Goal: Task Accomplishment & Management: Complete application form

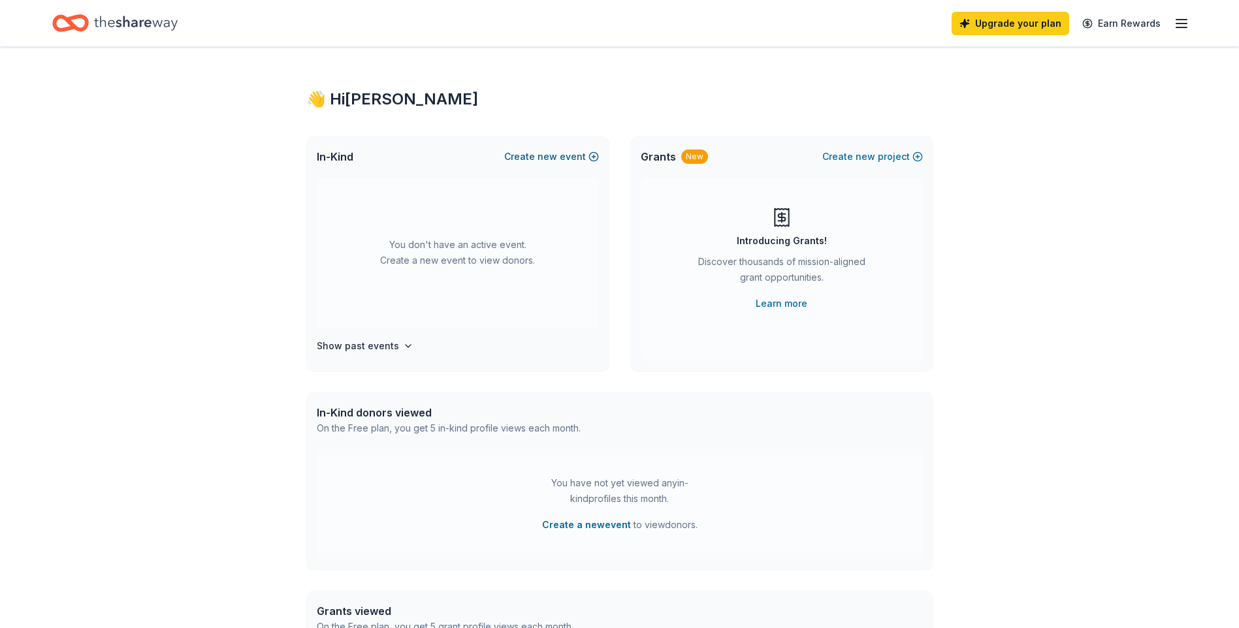
click at [553, 155] on span "new" at bounding box center [547, 157] width 20 height 16
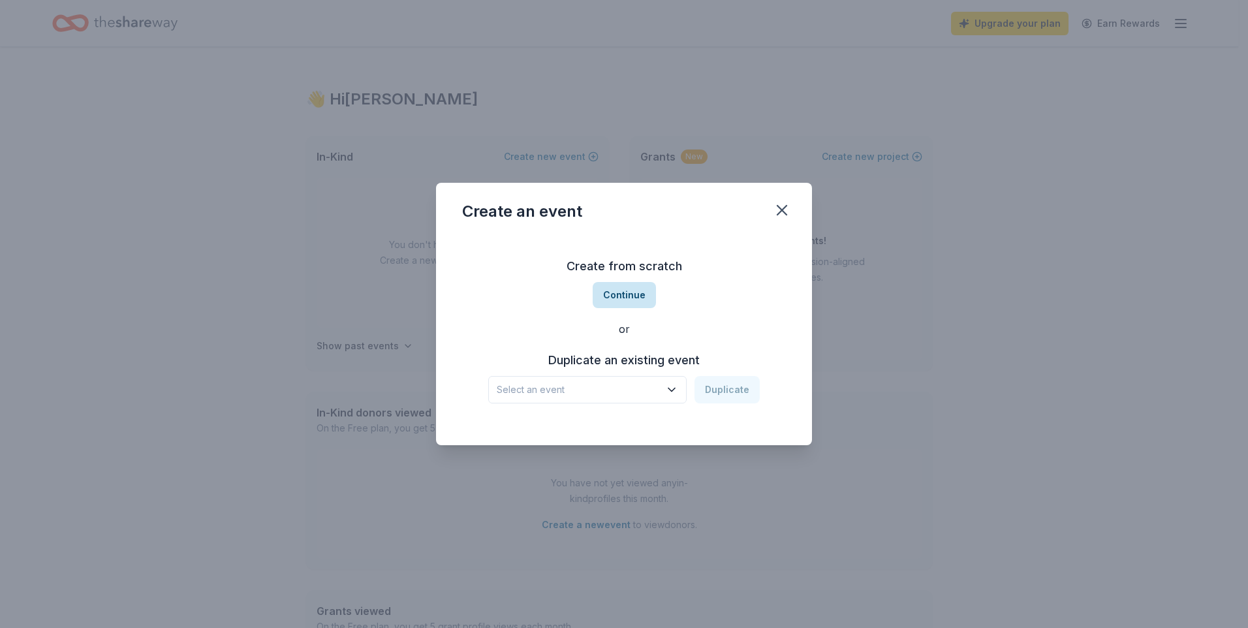
click at [631, 298] on button "Continue" at bounding box center [624, 295] width 63 height 26
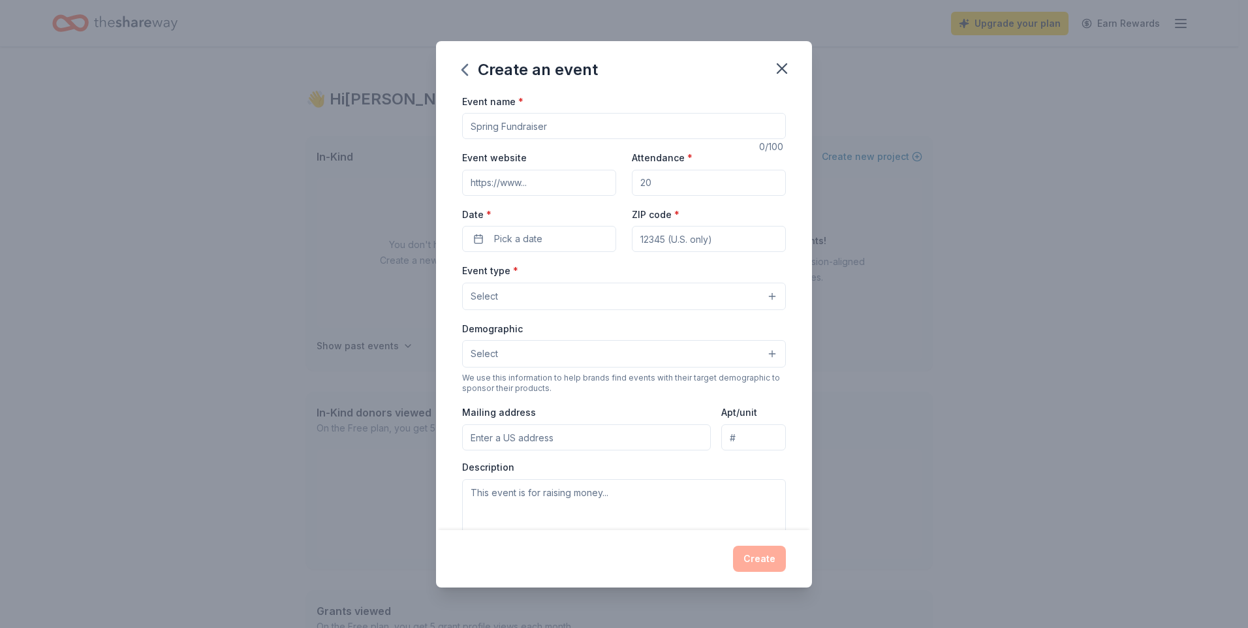
drag, startPoint x: 575, startPoint y: 123, endPoint x: 481, endPoint y: 123, distance: 93.4
click at [481, 123] on input "Event name *" at bounding box center [624, 126] width 324 height 26
type input "Adult Social"
drag, startPoint x: 659, startPoint y: 189, endPoint x: 633, endPoint y: 188, distance: 26.8
click at [633, 188] on input "Attendance *" at bounding box center [709, 183] width 154 height 26
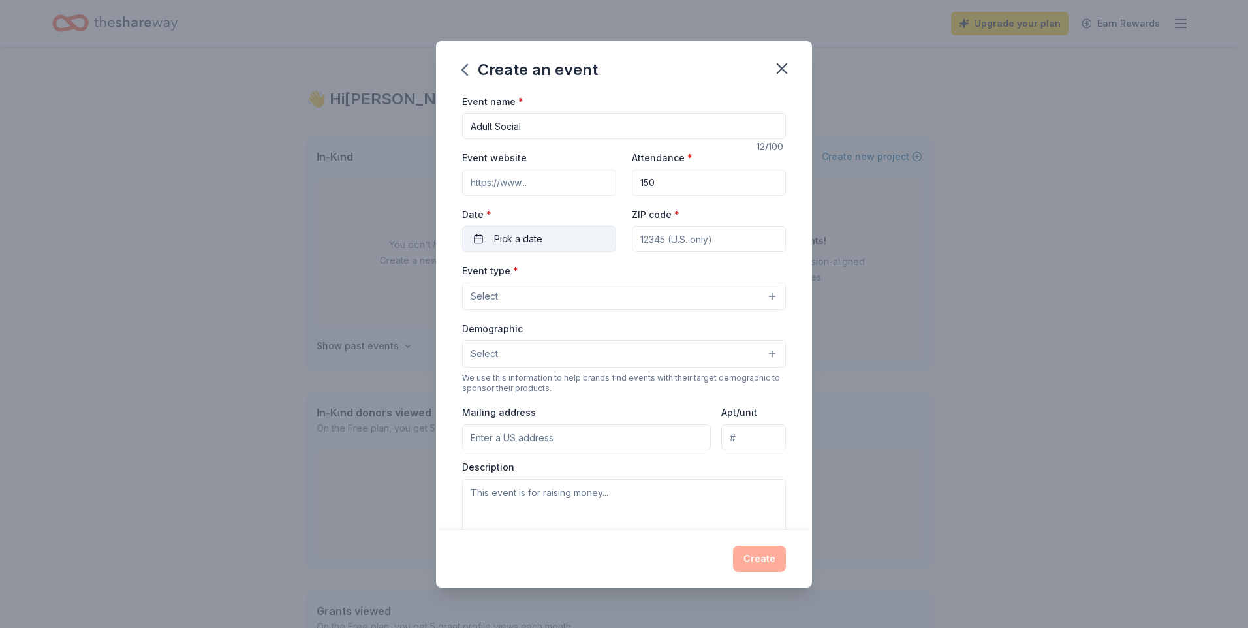
type input "150"
click at [540, 229] on button "Pick a date" at bounding box center [539, 239] width 154 height 26
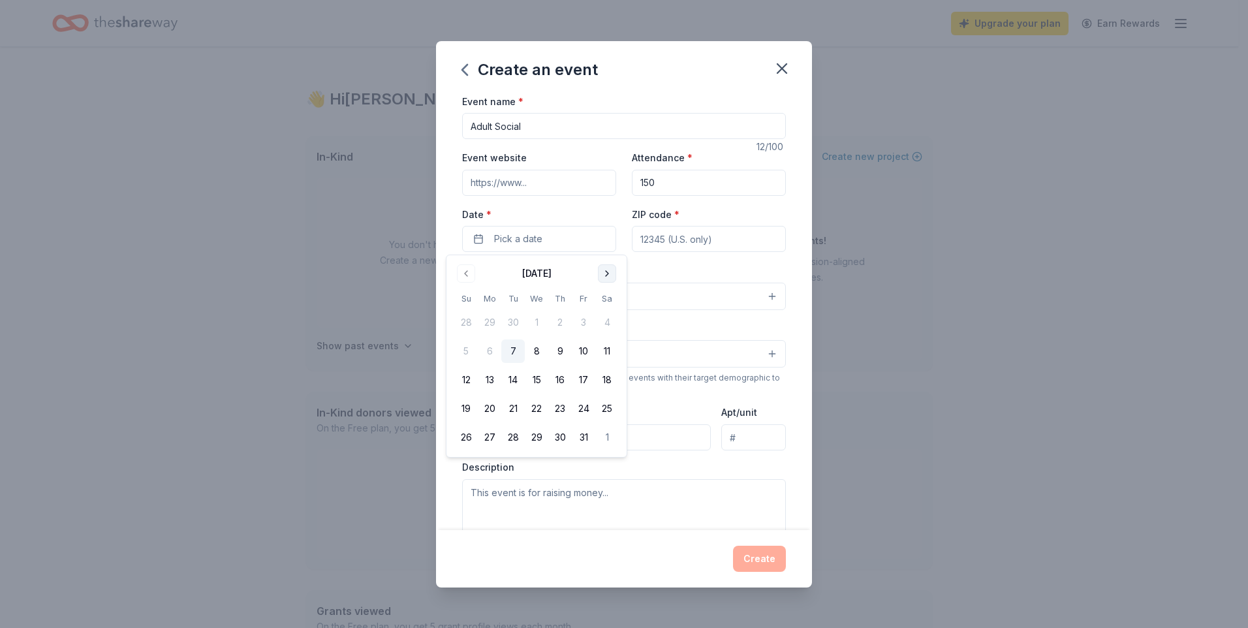
click at [605, 270] on button "Go to next month" at bounding box center [607, 273] width 18 height 18
click at [461, 437] on button "28" at bounding box center [466, 438] width 24 height 24
click at [726, 236] on input "ZIP code *" at bounding box center [709, 239] width 154 height 26
type input "08003"
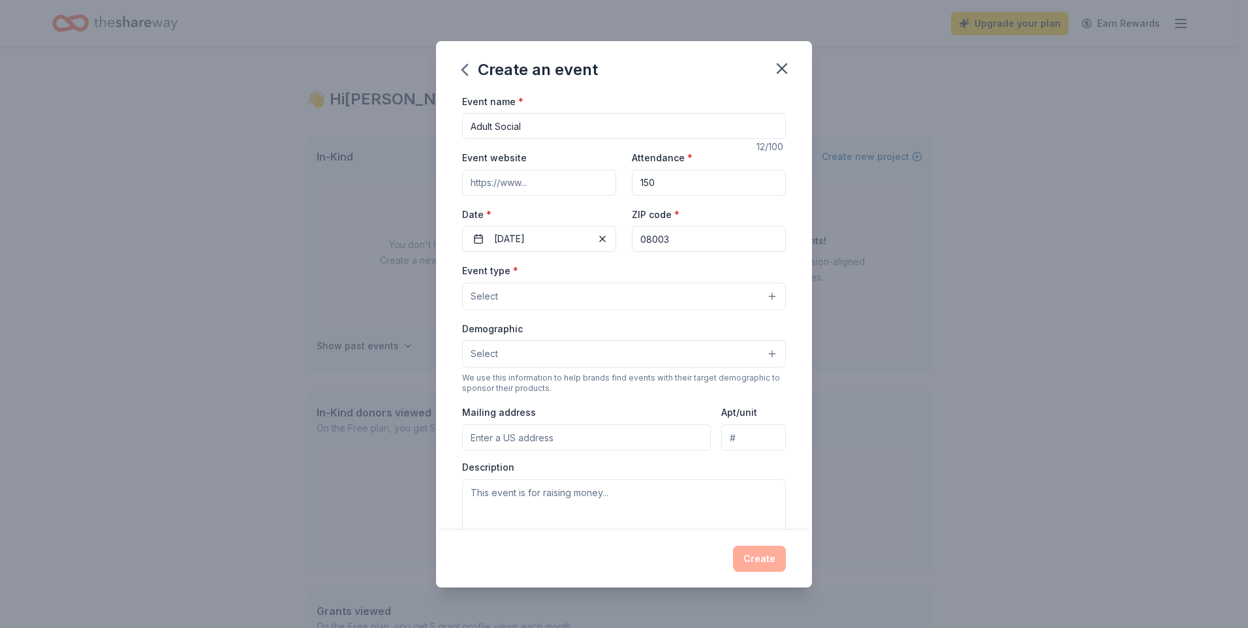
click at [704, 311] on div "Event type * Select Demographic Select We use this information to help brands f…" at bounding box center [624, 399] width 324 height 275
click at [703, 307] on button "Select" at bounding box center [624, 296] width 324 height 27
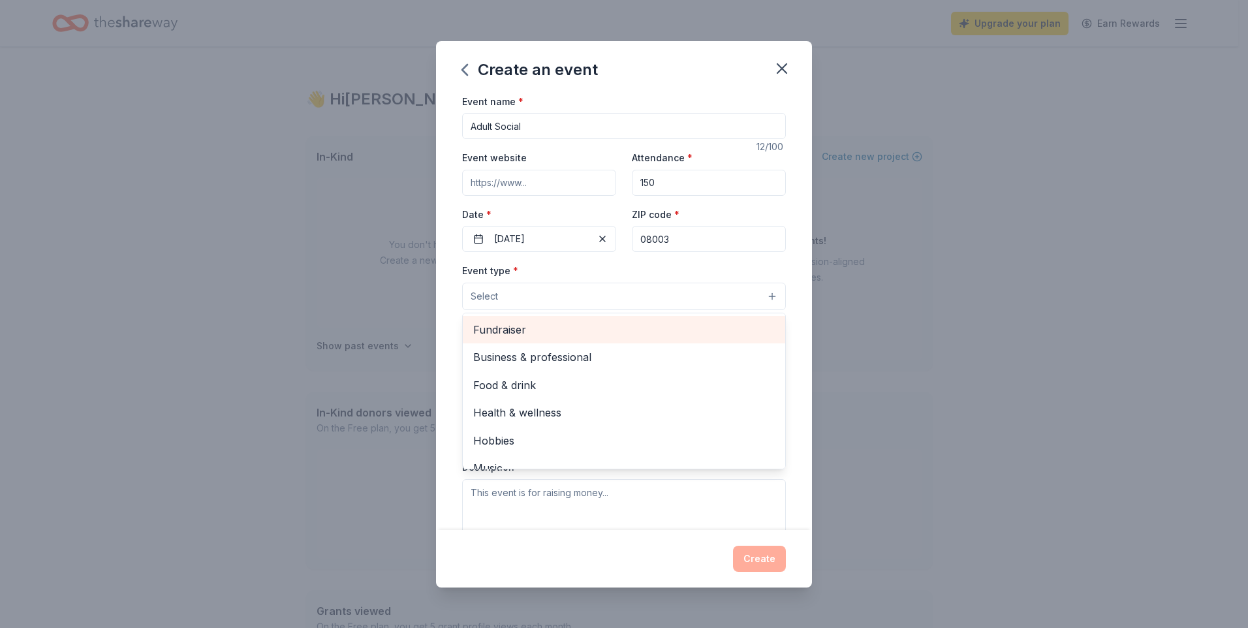
click at [553, 331] on span "Fundraiser" at bounding box center [624, 329] width 302 height 17
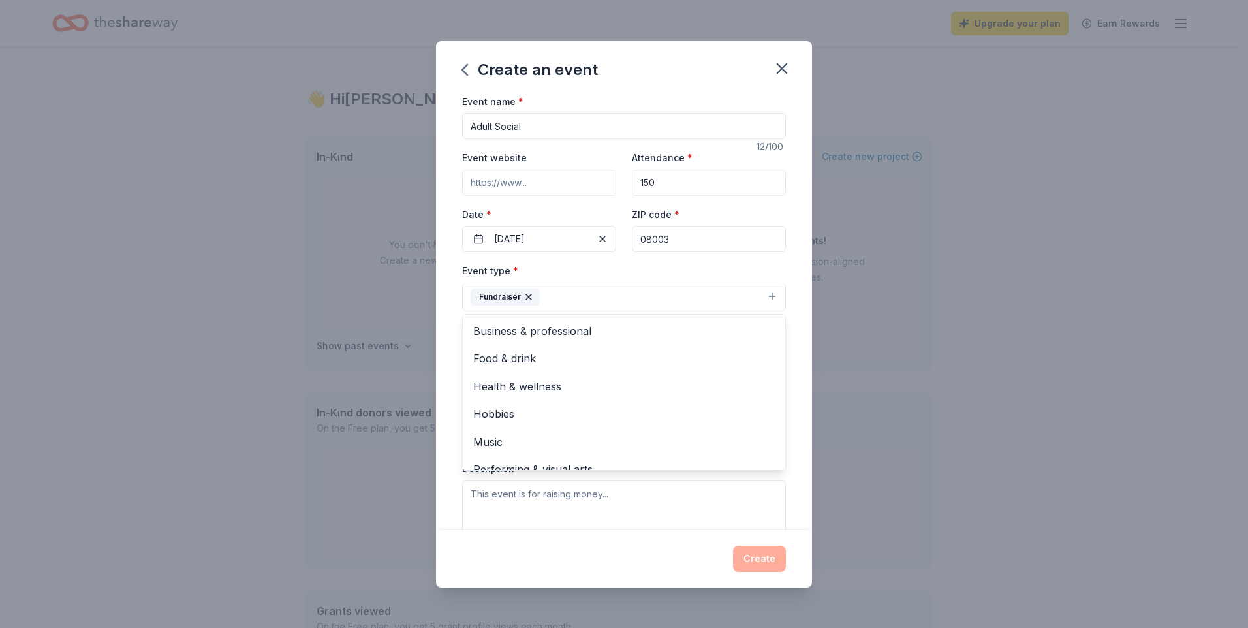
click at [791, 294] on div "Event name * Adult Social 12 /100 Event website Attendance * 150 Date * [DATE] …" at bounding box center [624, 311] width 376 height 437
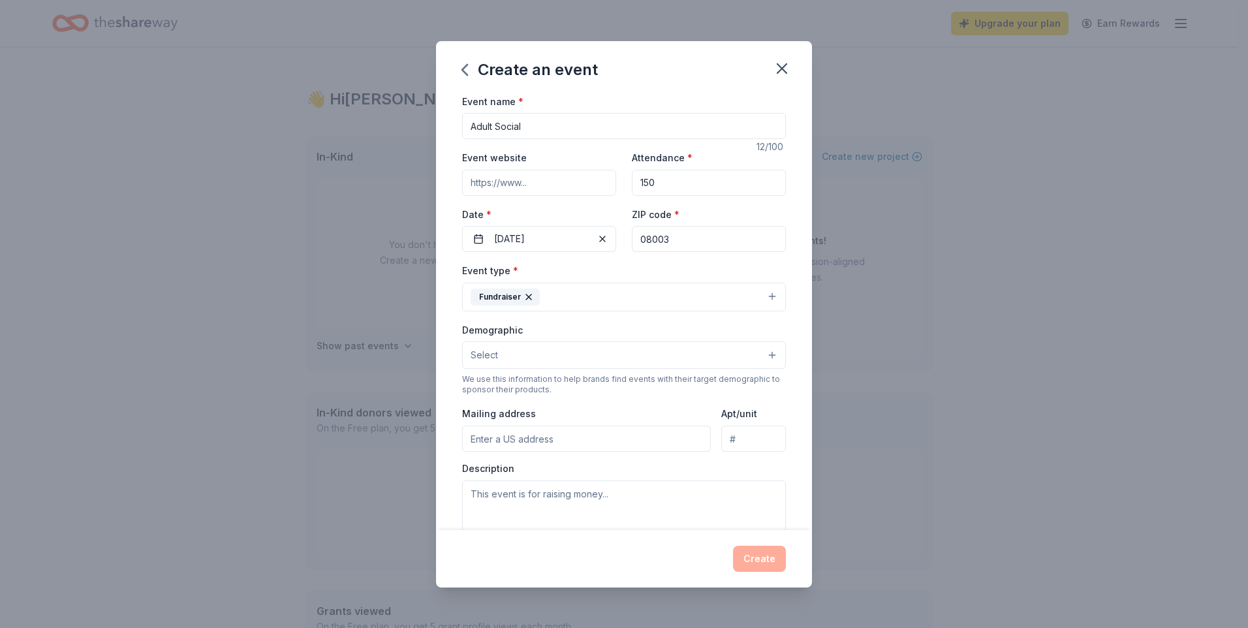
click at [755, 366] on button "Select" at bounding box center [624, 354] width 324 height 27
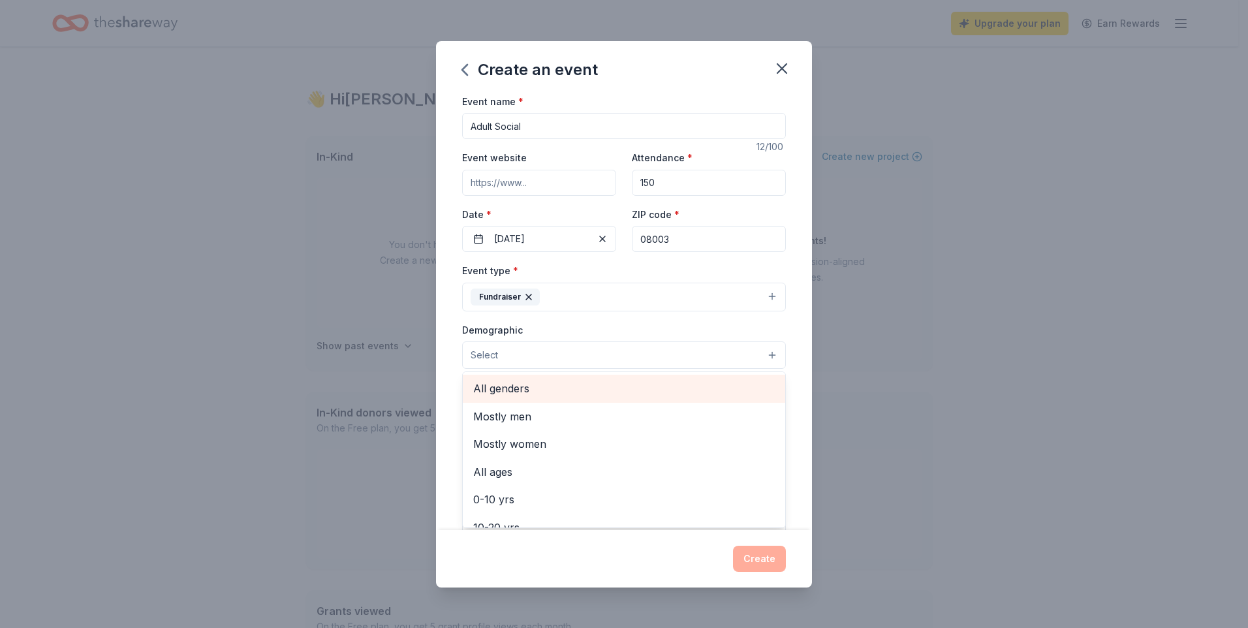
click at [533, 396] on span "All genders" at bounding box center [624, 388] width 302 height 17
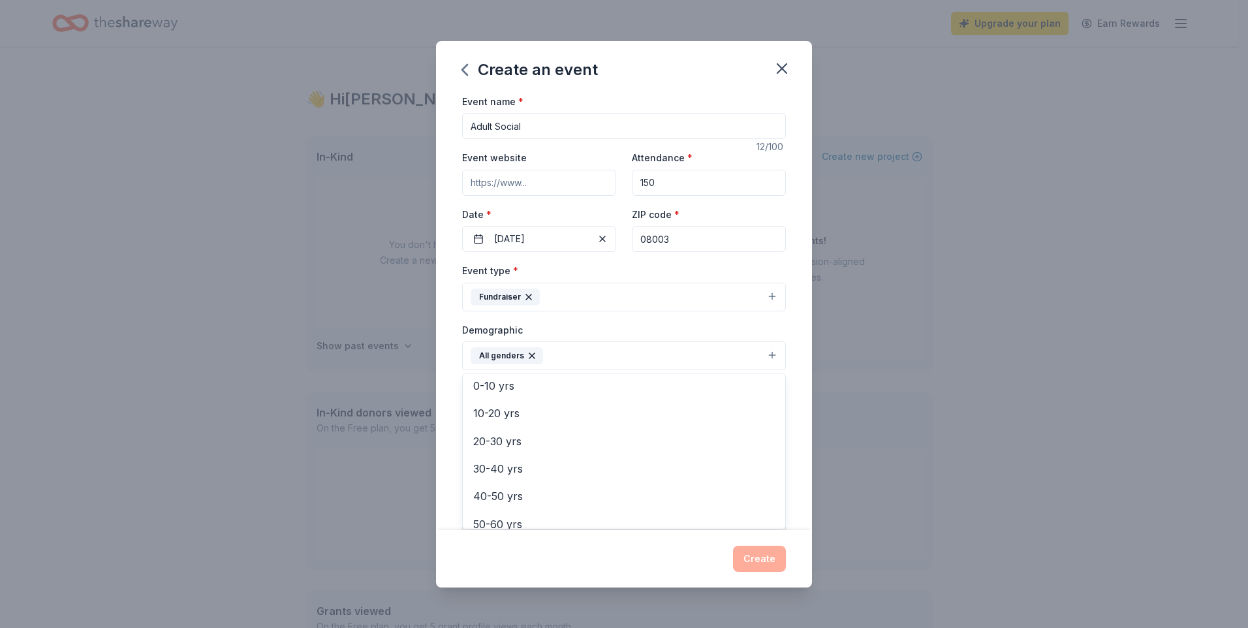
scroll to position [182, 0]
click at [515, 407] on span "40-50 yrs" at bounding box center [624, 401] width 302 height 17
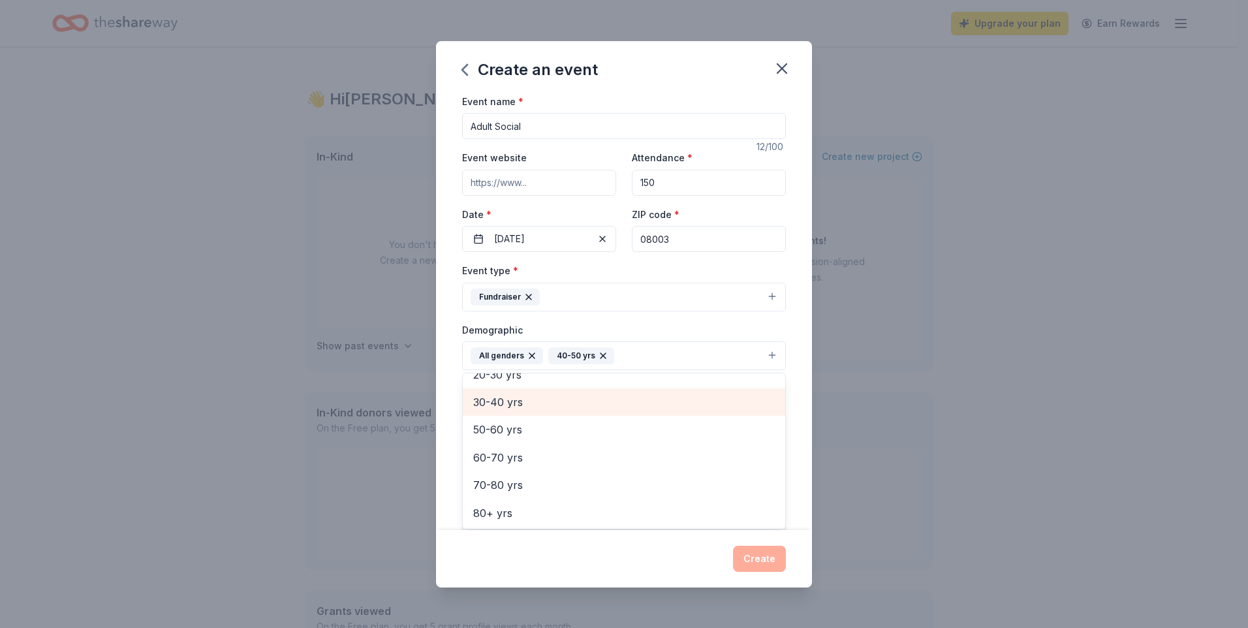
scroll to position [154, 0]
click at [516, 391] on div "30-40 yrs" at bounding box center [624, 402] width 323 height 27
click at [800, 394] on div "Event name * Adult Social 12 /100 Event website Attendance * 150 Date * [DATE] …" at bounding box center [624, 311] width 376 height 437
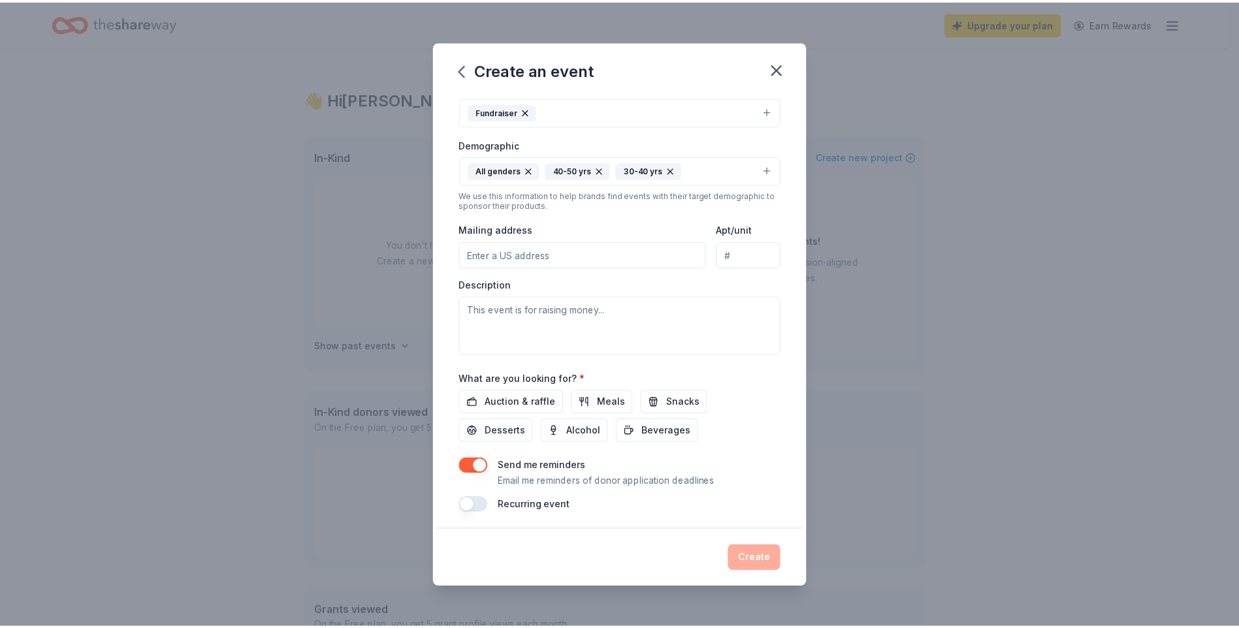
scroll to position [189, 0]
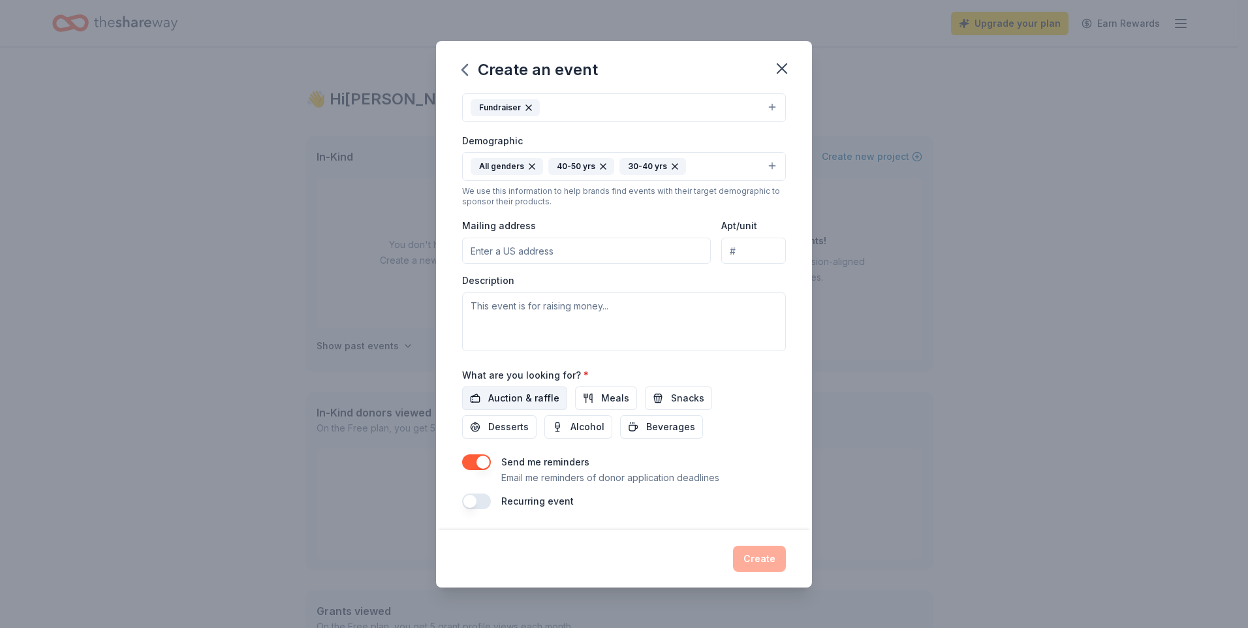
click at [526, 400] on span "Auction & raffle" at bounding box center [523, 398] width 71 height 16
click at [750, 560] on button "Create" at bounding box center [759, 559] width 53 height 26
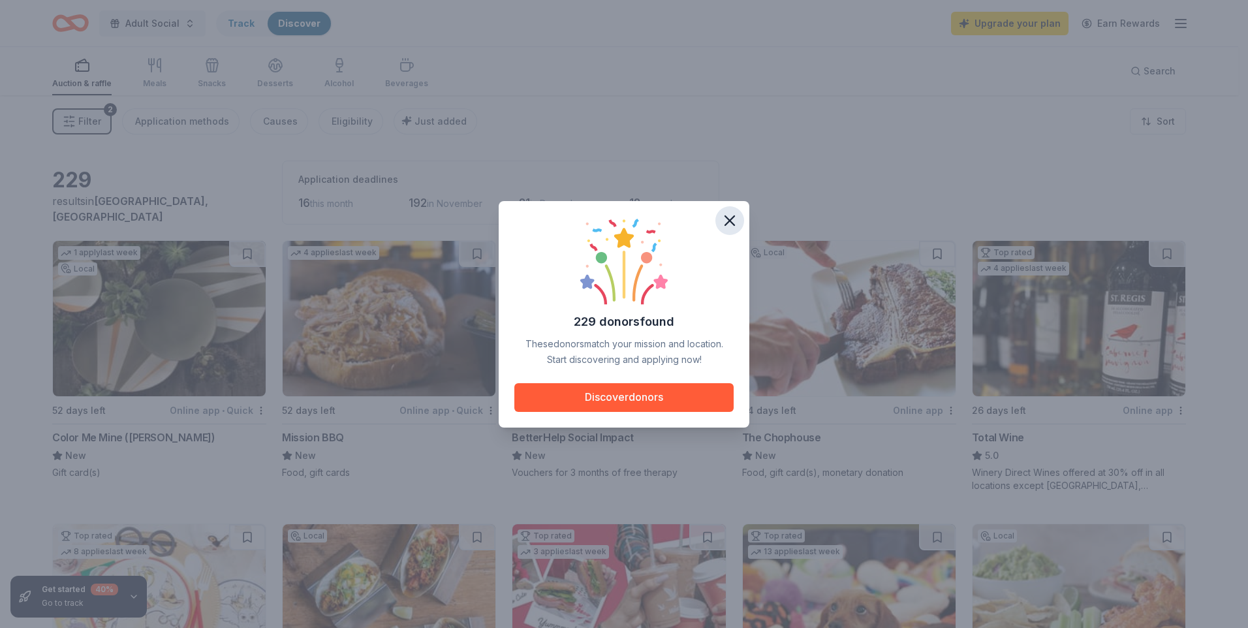
click at [723, 217] on icon "button" at bounding box center [730, 221] width 18 height 18
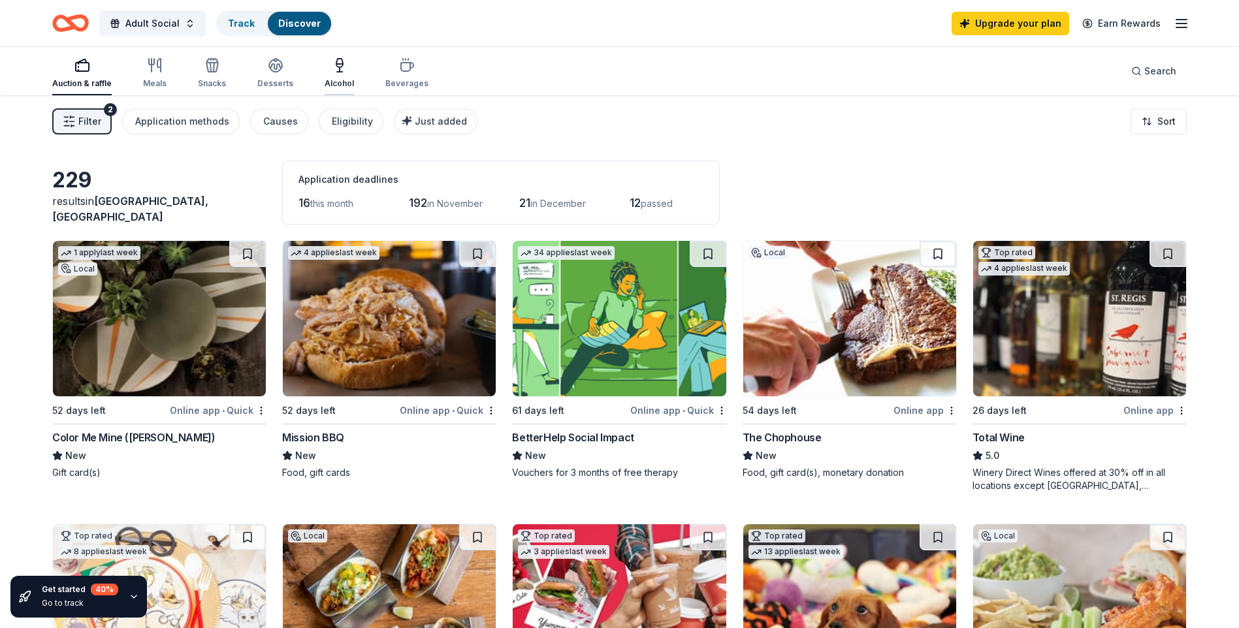
click at [340, 71] on icon "button" at bounding box center [340, 65] width 16 height 16
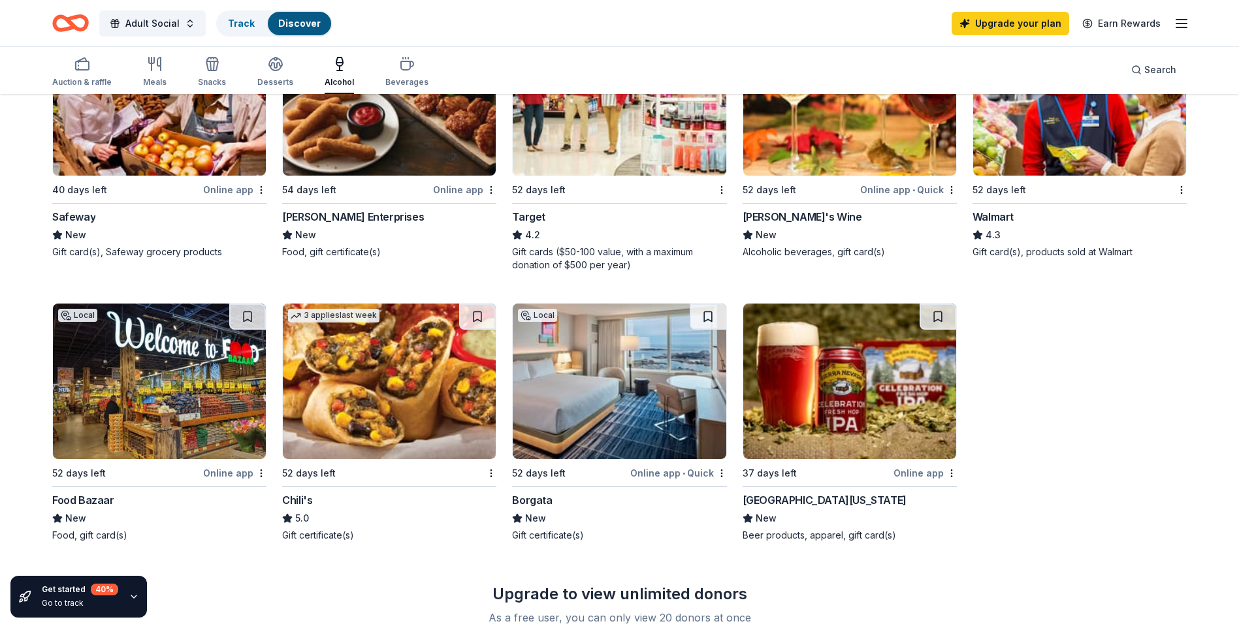
scroll to position [784, 0]
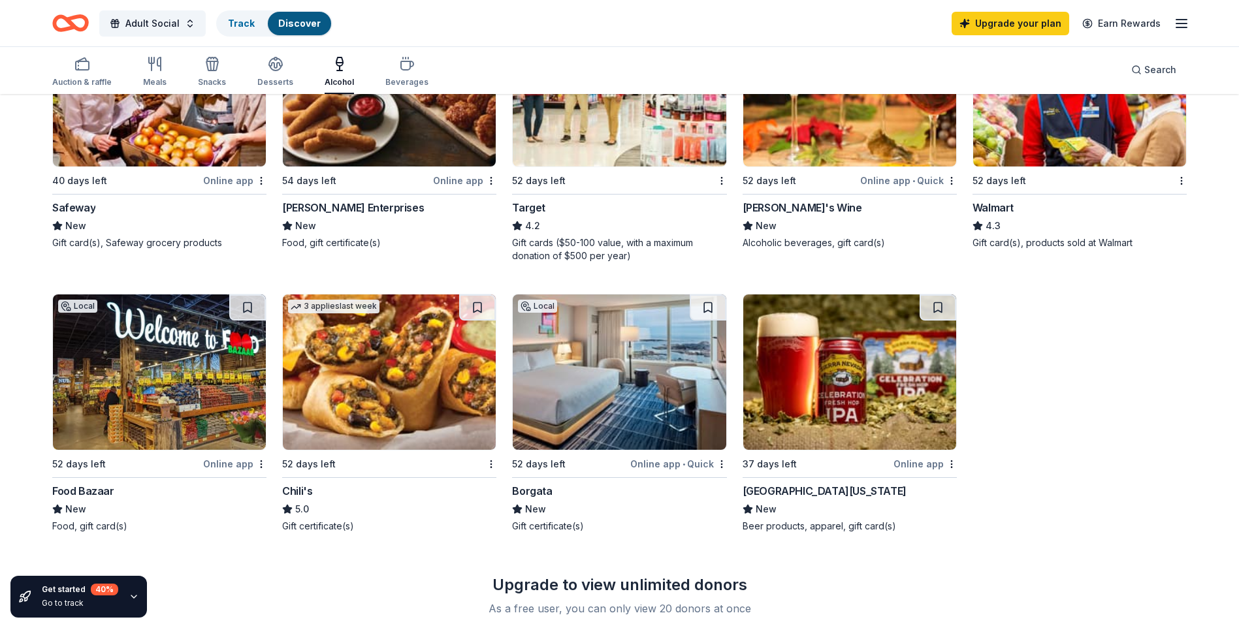
click at [613, 415] on img at bounding box center [619, 371] width 213 height 155
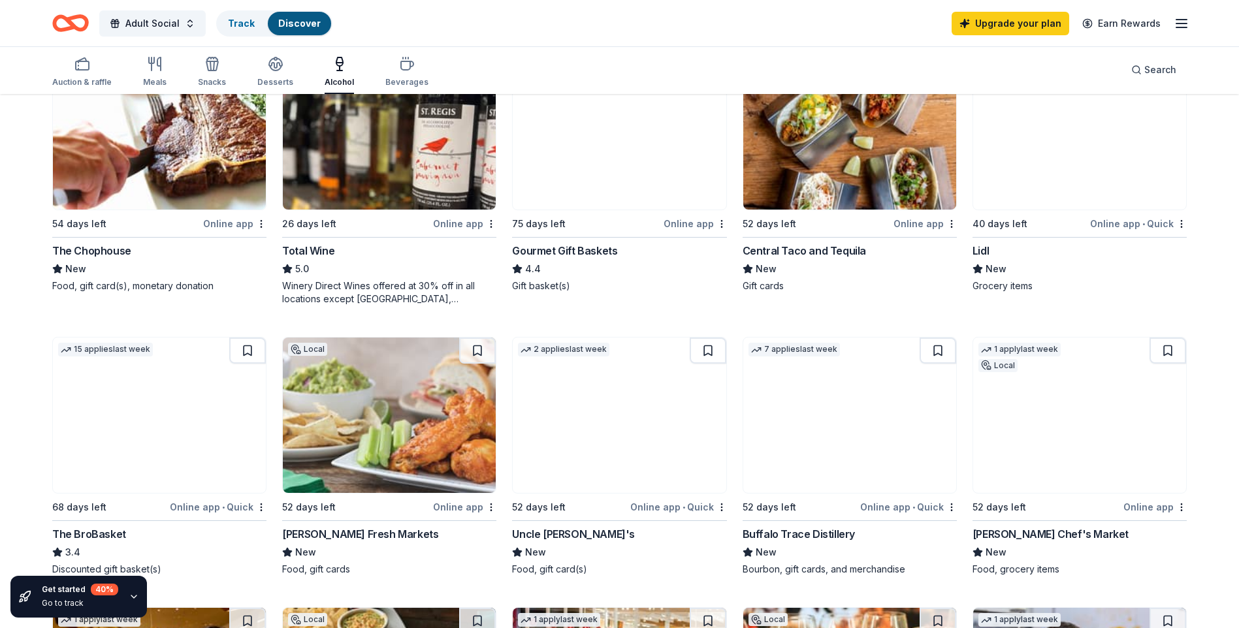
scroll to position [131, 0]
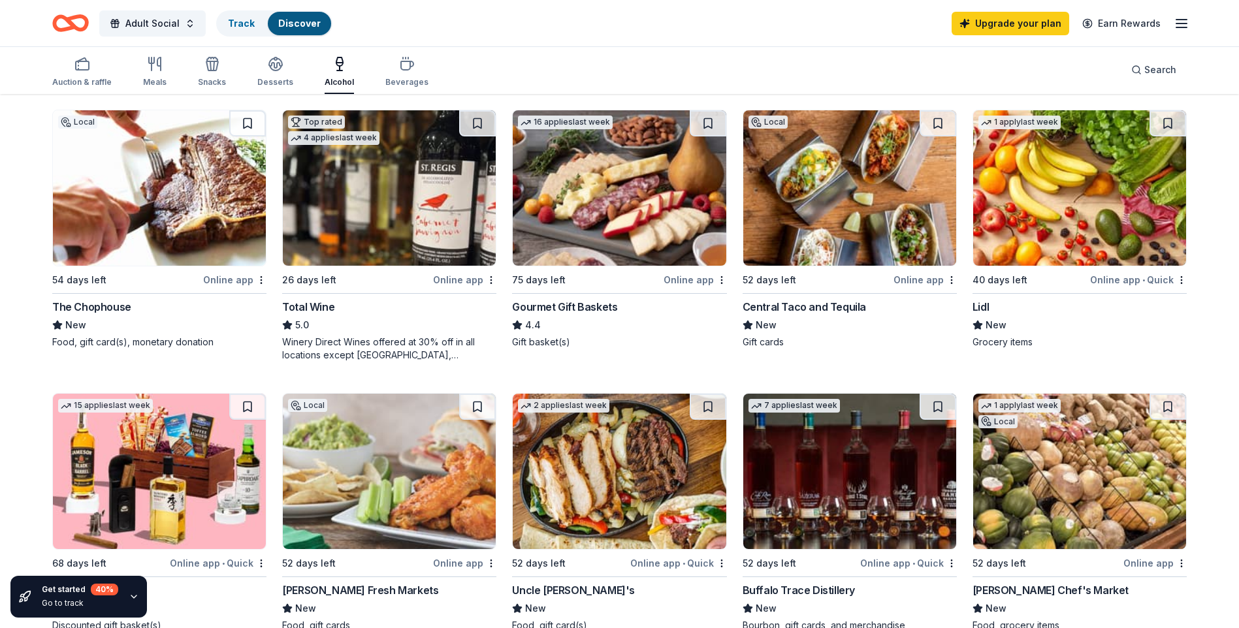
click at [167, 193] on img at bounding box center [159, 187] width 213 height 155
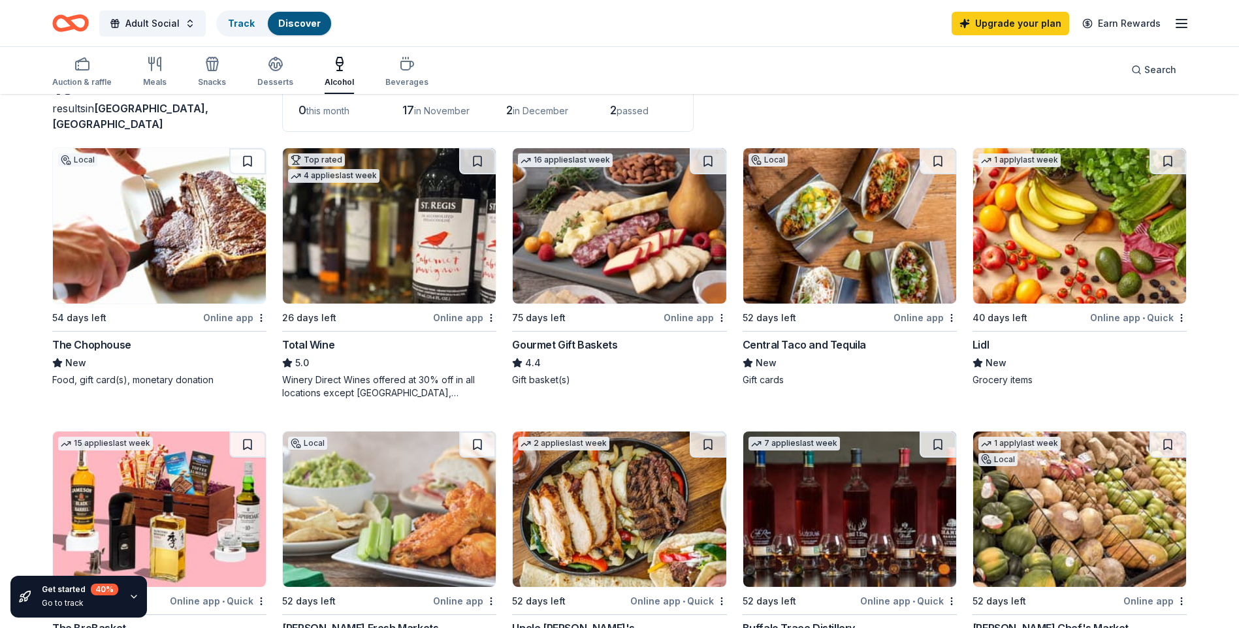
scroll to position [0, 0]
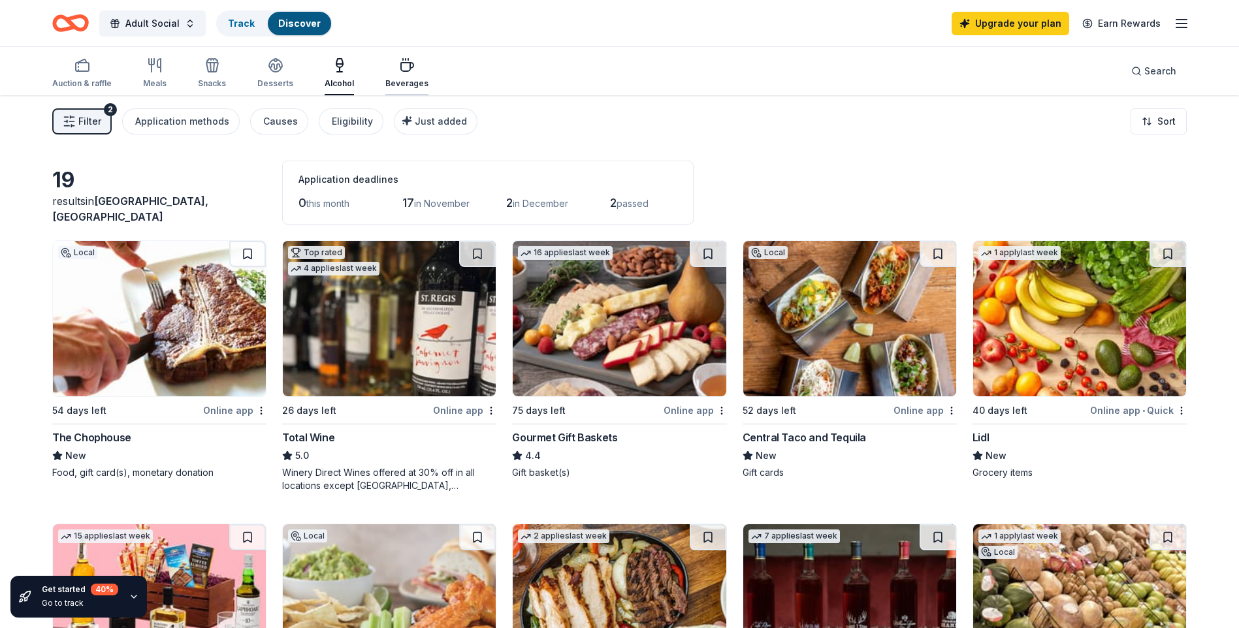
click at [405, 83] on div "Beverages" at bounding box center [406, 83] width 43 height 10
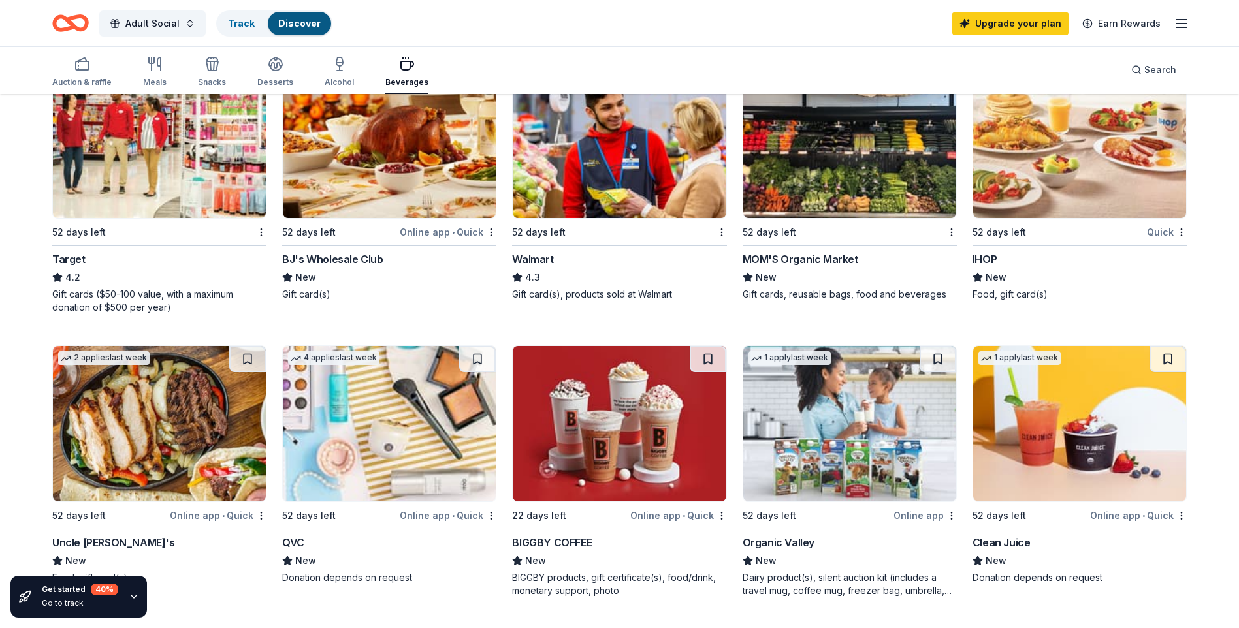
scroll to position [588, 0]
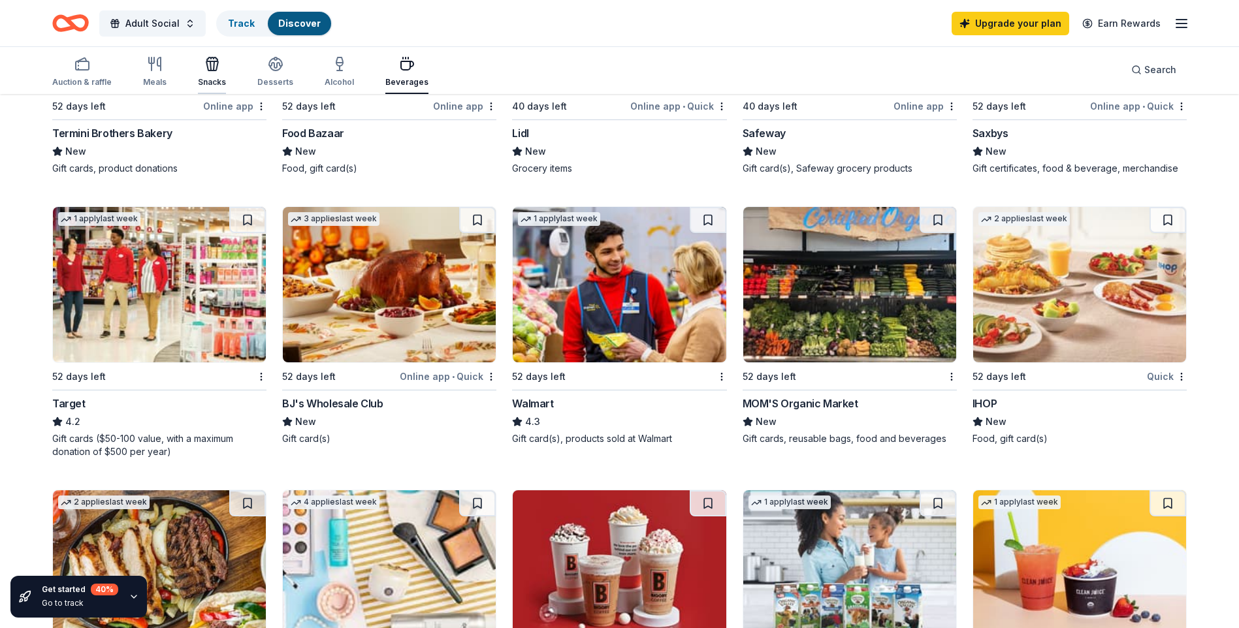
click at [214, 69] on icon "button" at bounding box center [214, 65] width 1 height 9
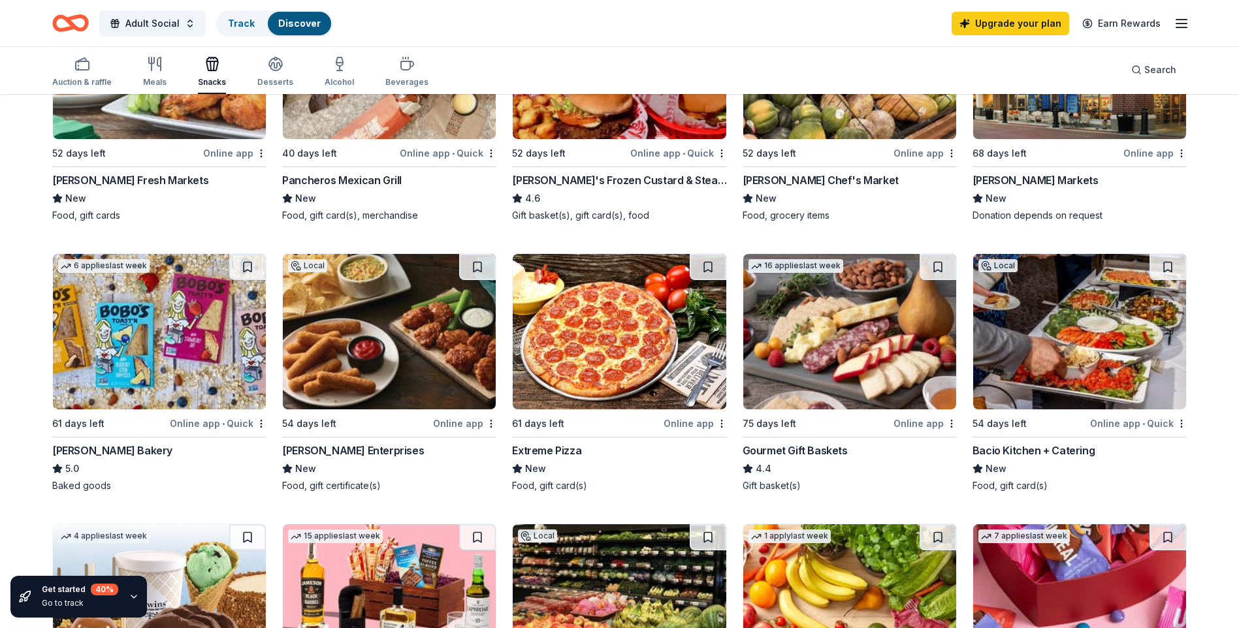
scroll to position [65, 0]
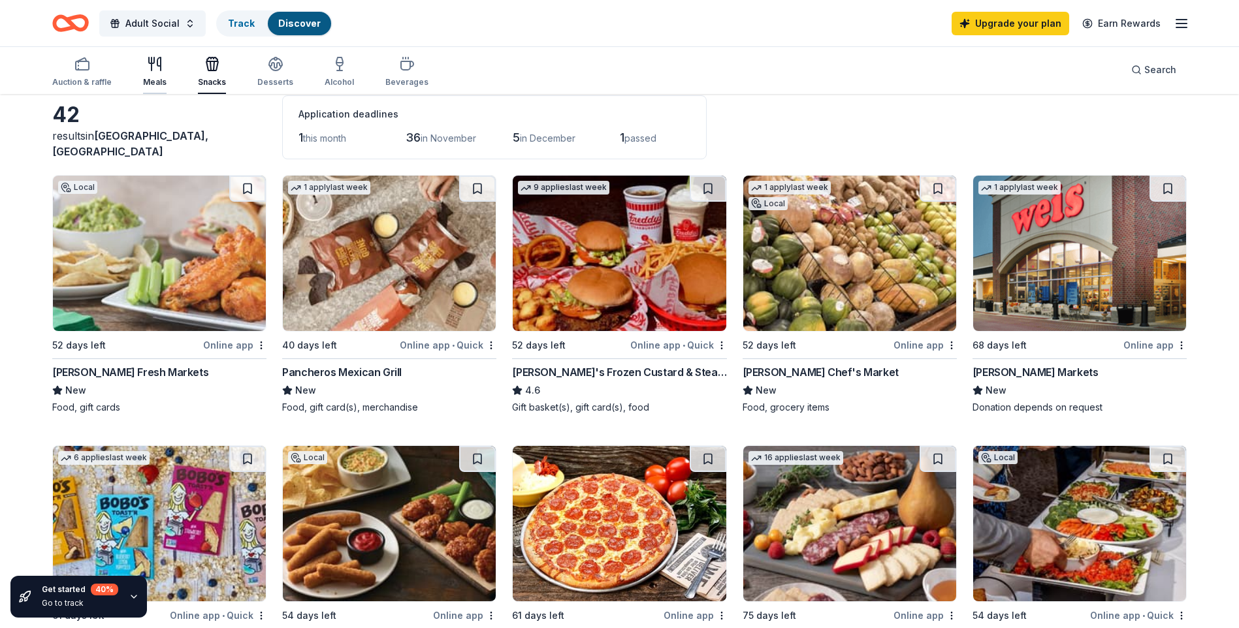
click at [153, 60] on icon "button" at bounding box center [151, 60] width 5 height 6
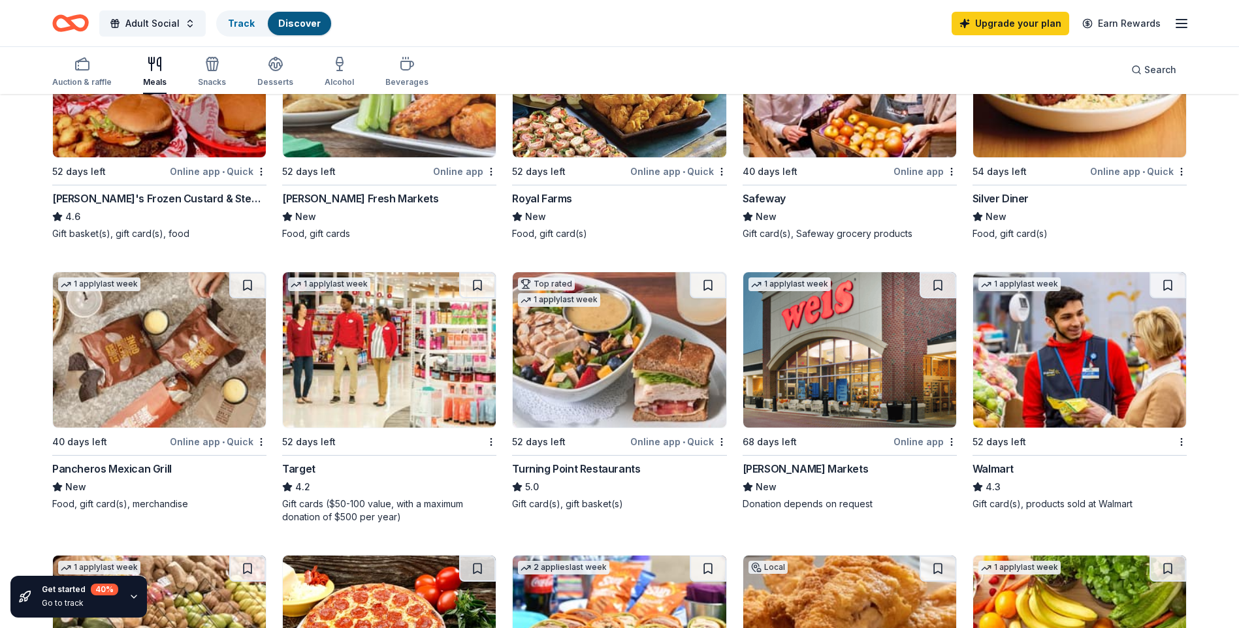
scroll to position [849, 0]
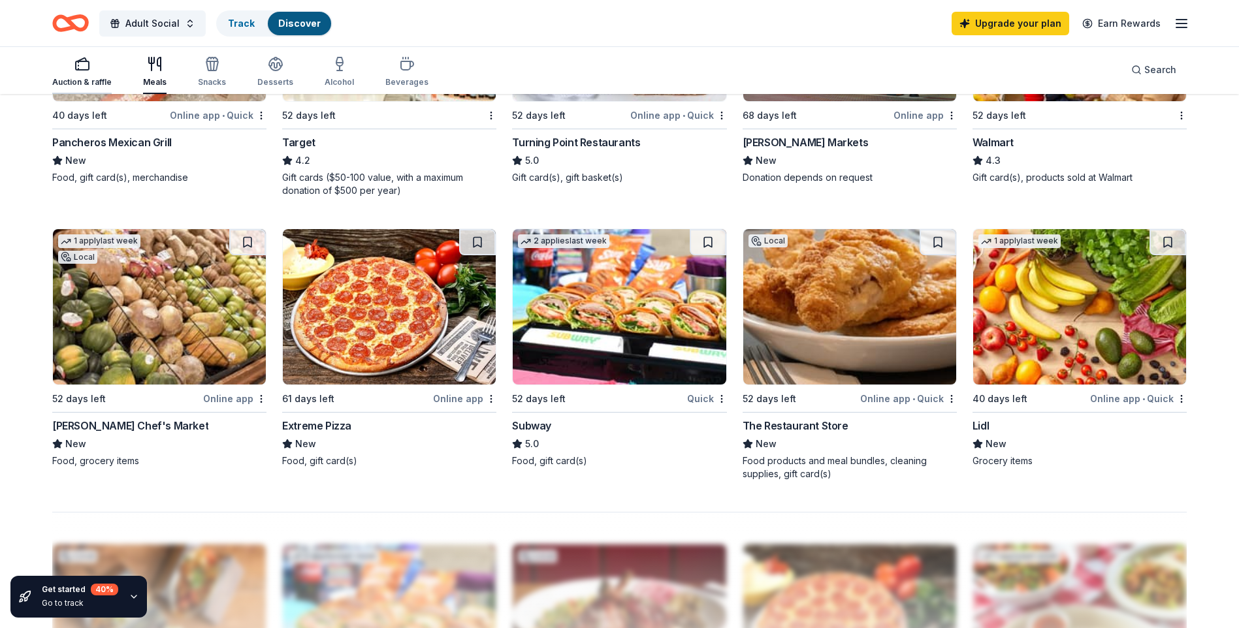
click at [65, 65] on div "button" at bounding box center [81, 64] width 59 height 16
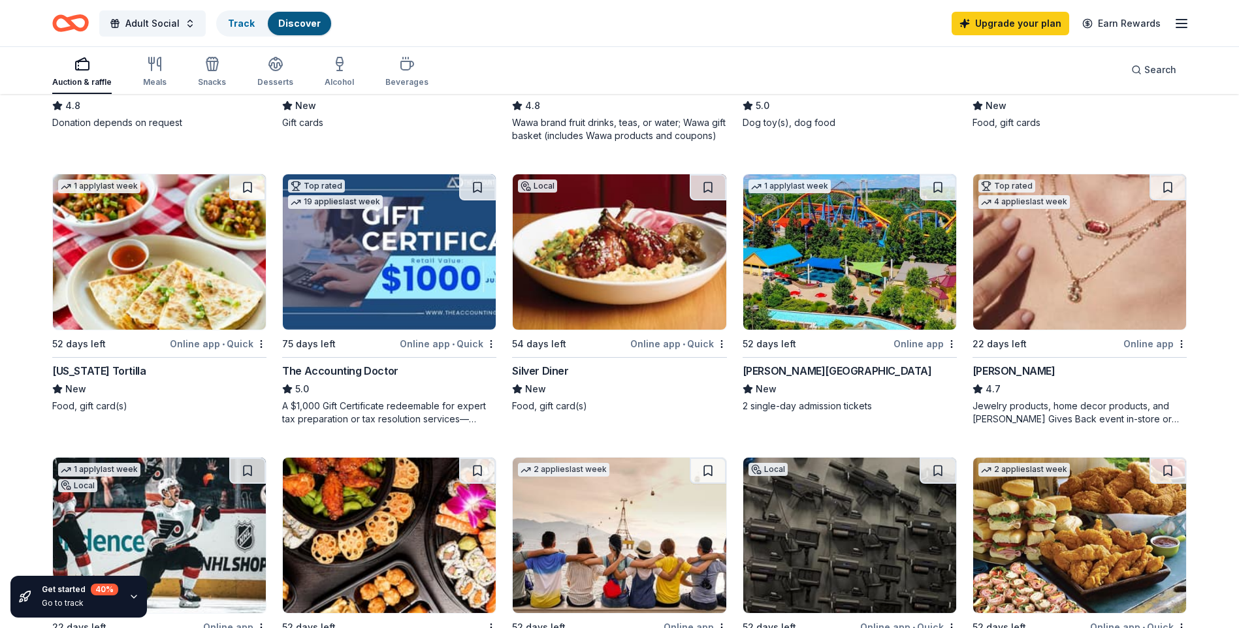
scroll to position [653, 0]
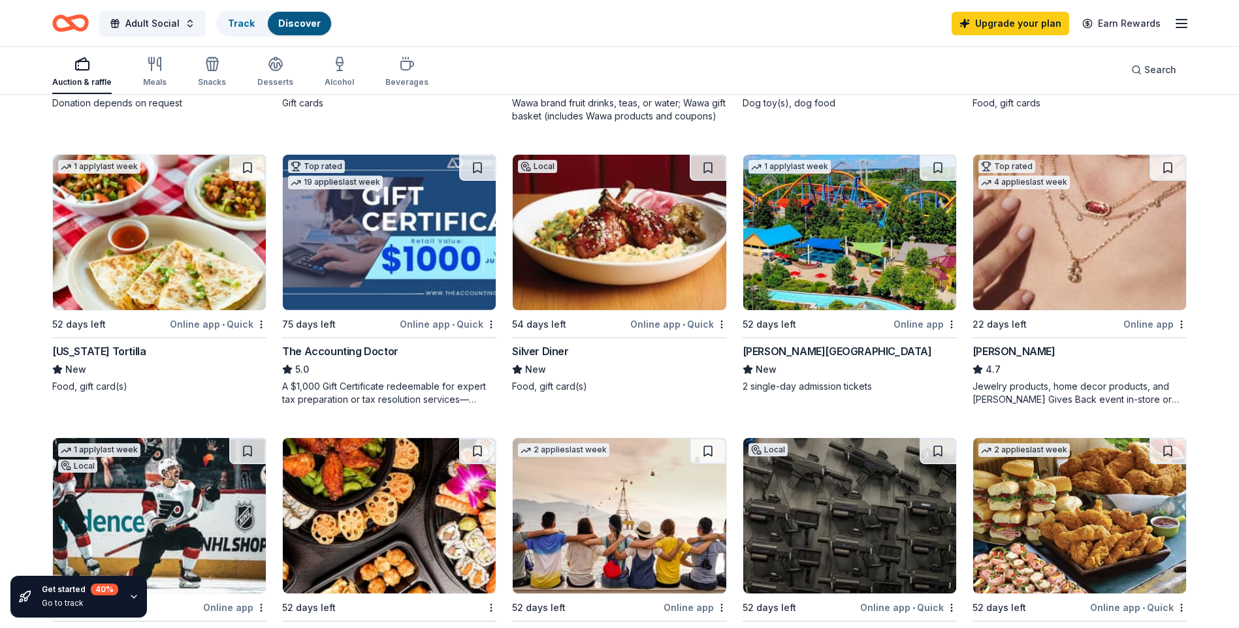
click at [897, 245] on img at bounding box center [849, 232] width 213 height 155
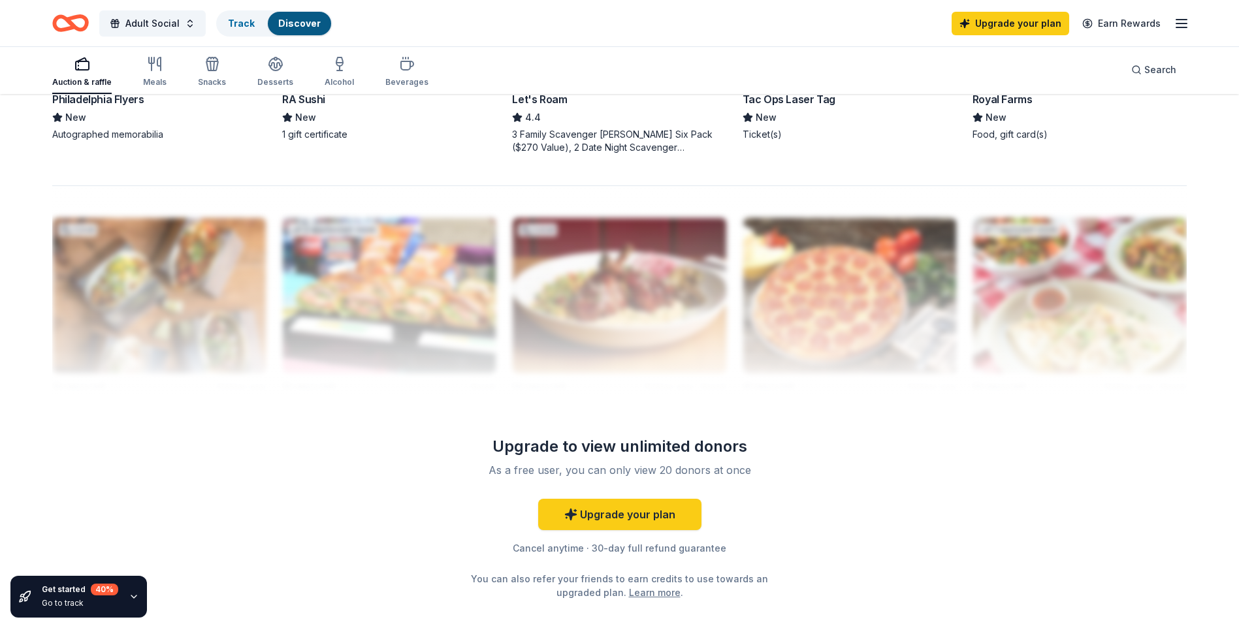
scroll to position [1269, 0]
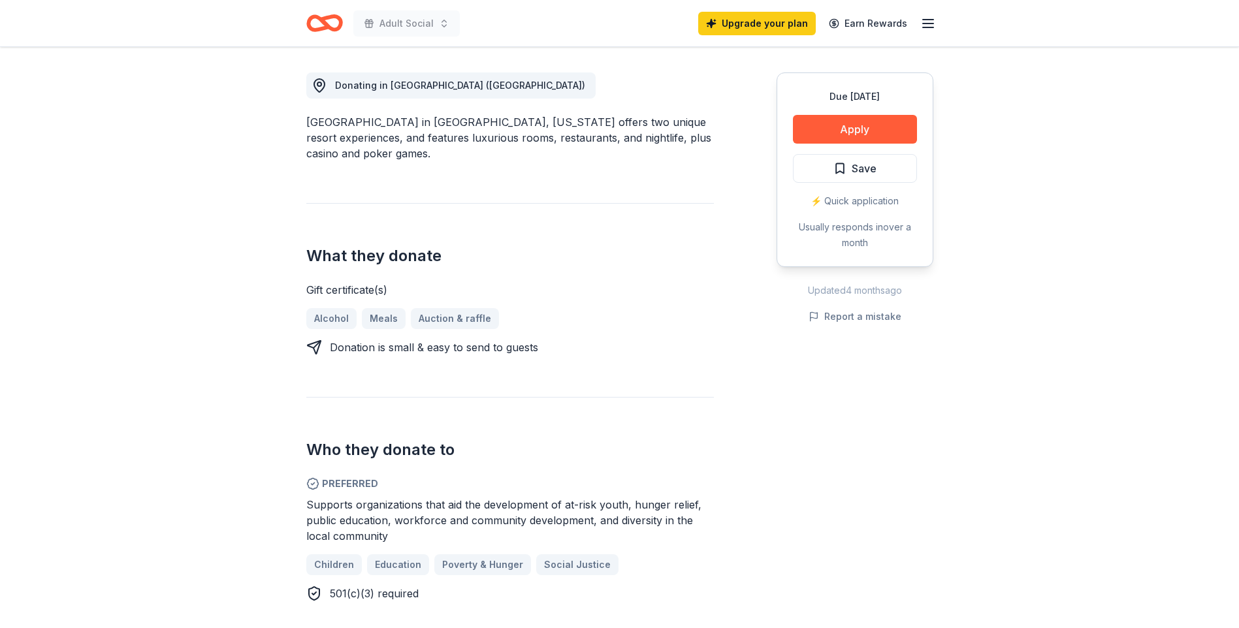
scroll to position [457, 0]
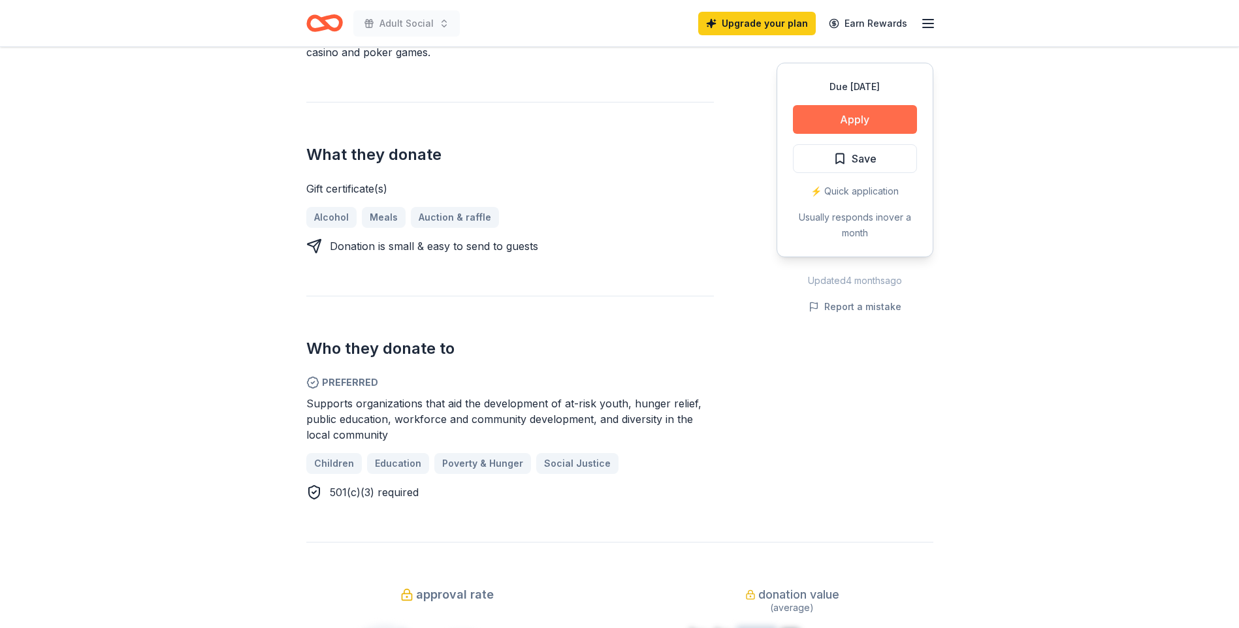
click at [837, 125] on button "Apply" at bounding box center [855, 119] width 124 height 29
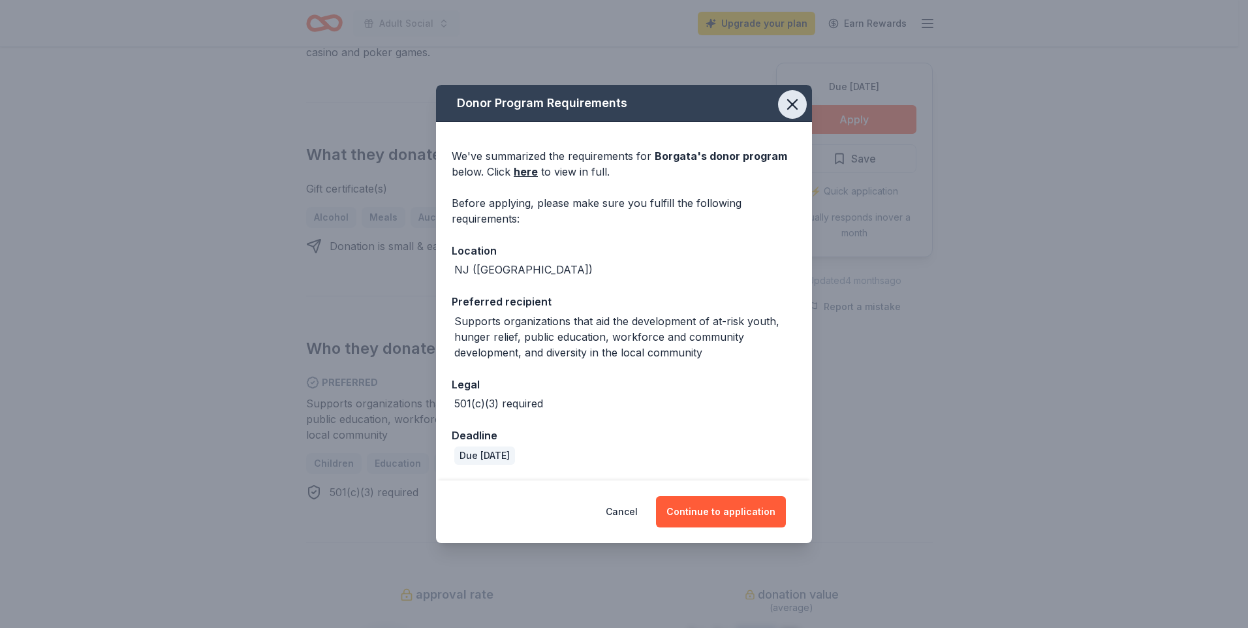
click at [795, 106] on icon "button" at bounding box center [793, 104] width 18 height 18
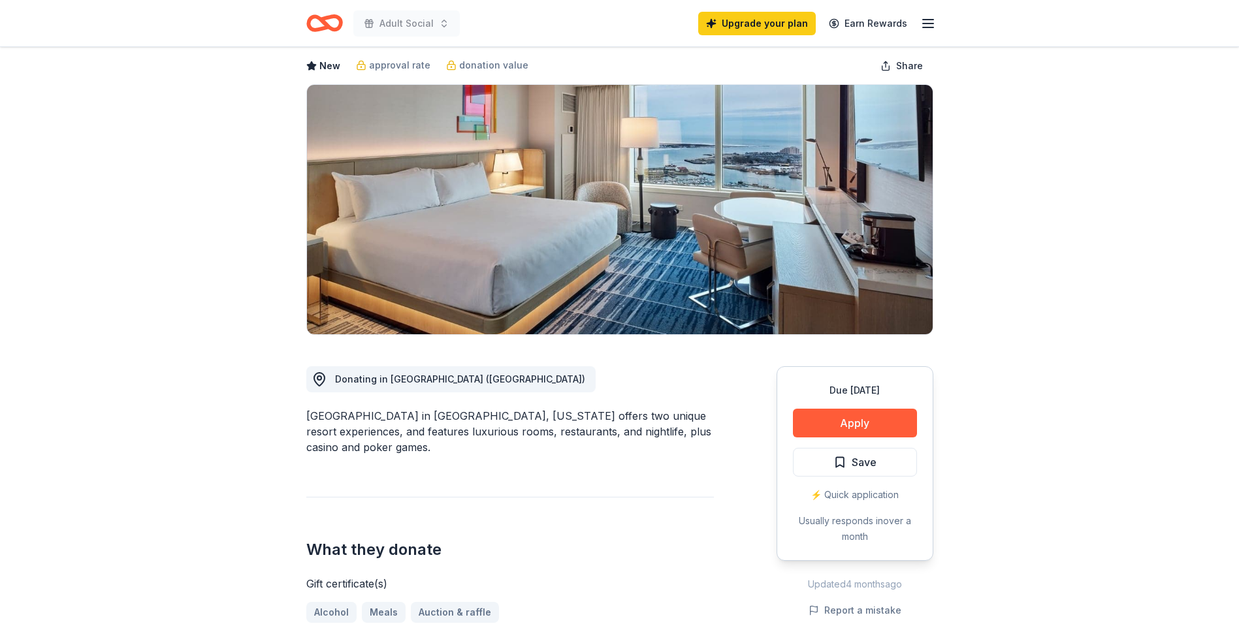
scroll to position [0, 0]
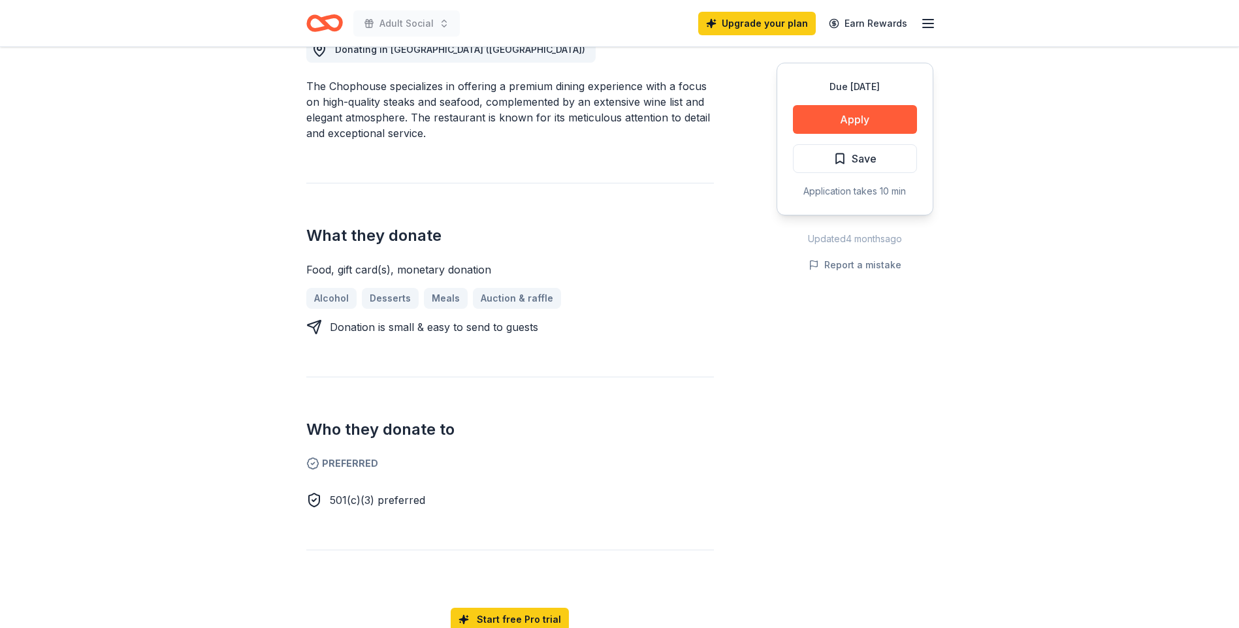
scroll to position [196, 0]
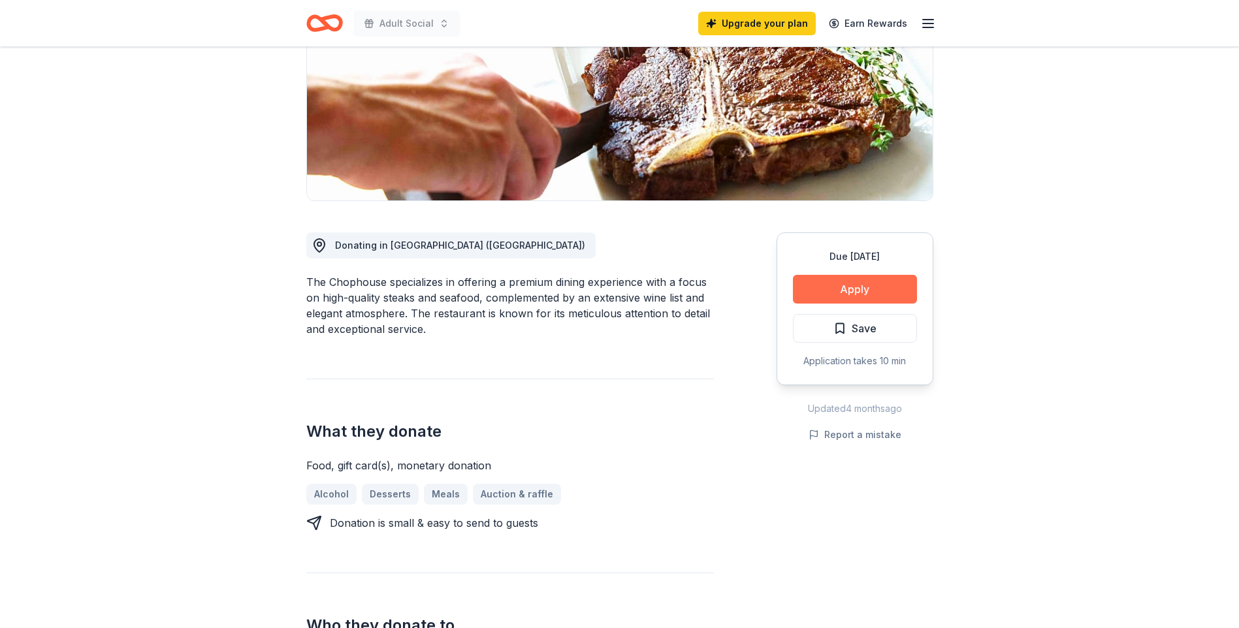
click at [846, 279] on button "Apply" at bounding box center [855, 289] width 124 height 29
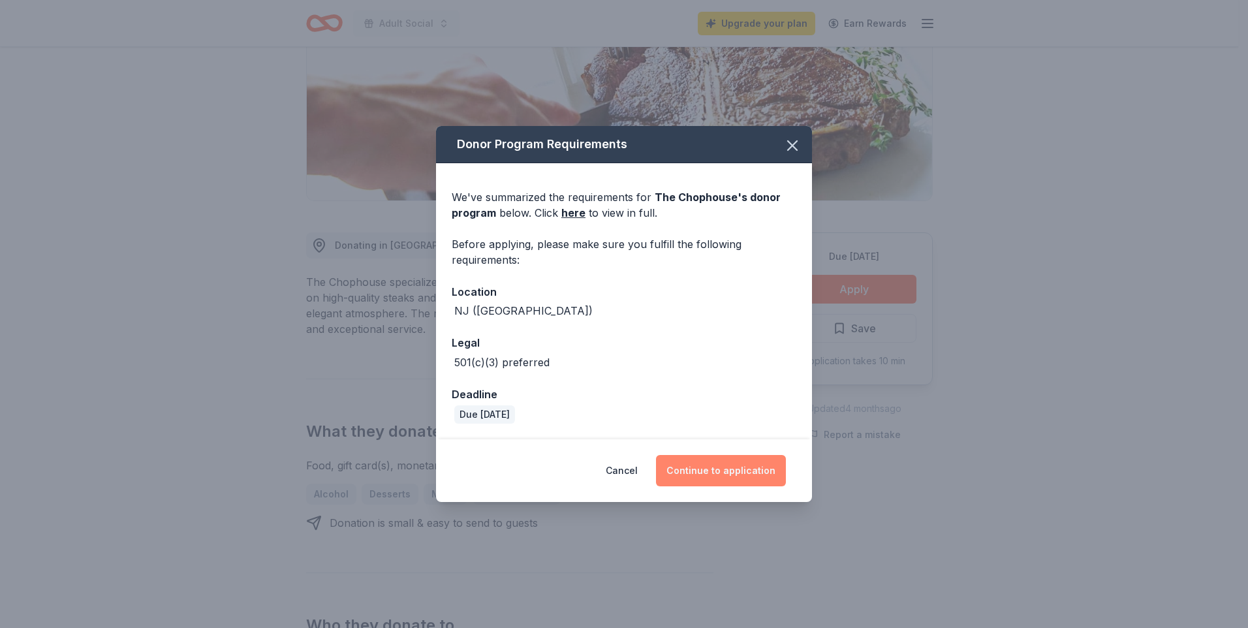
click at [754, 468] on button "Continue to application" at bounding box center [721, 470] width 130 height 31
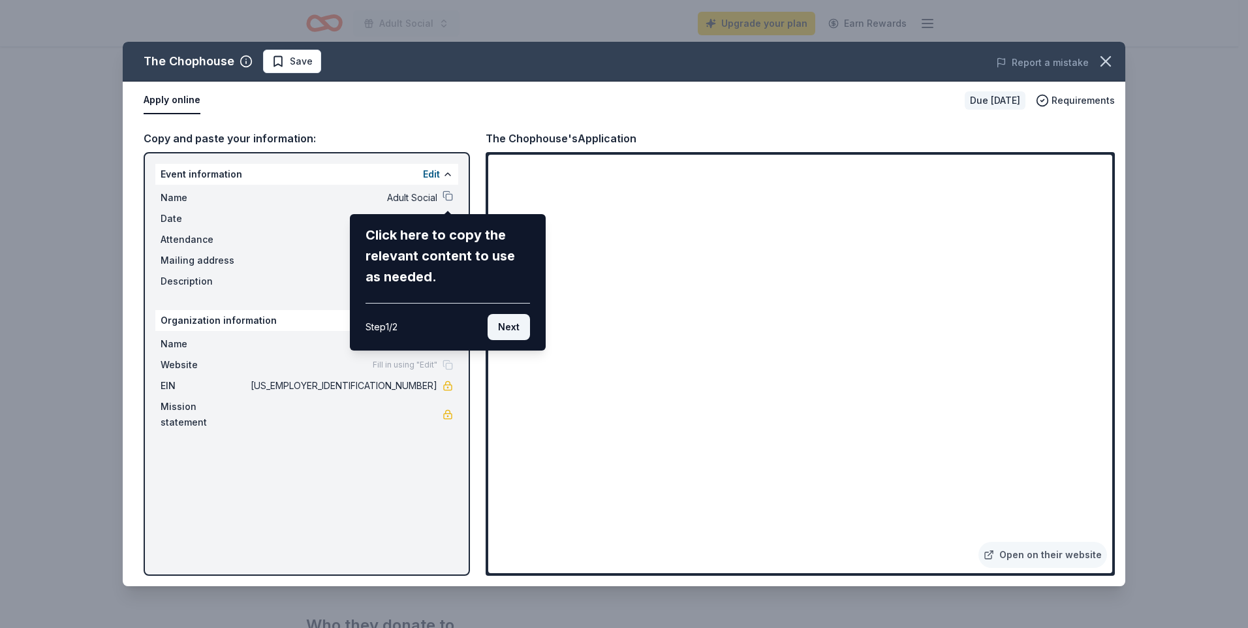
click at [510, 324] on button "Next" at bounding box center [509, 327] width 42 height 26
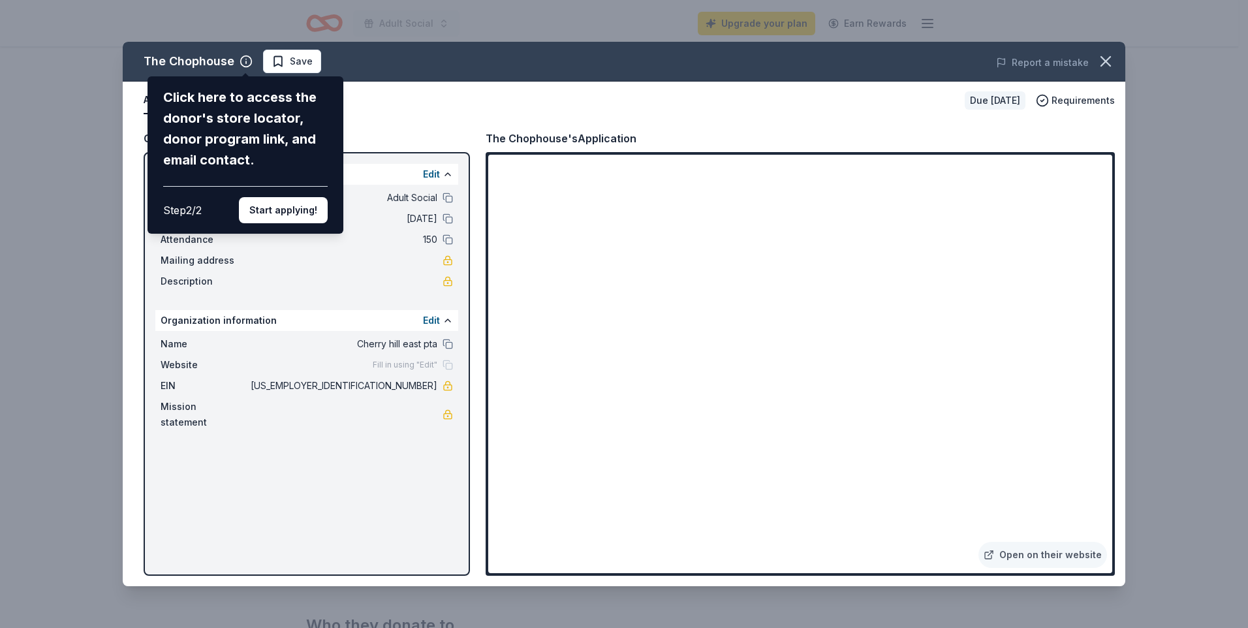
click at [795, 468] on div "The Chophouse Click here to access the donor's store locator, donor program lin…" at bounding box center [624, 314] width 1003 height 545
drag, startPoint x: 1104, startPoint y: 302, endPoint x: 1102, endPoint y: 356, distance: 54.3
click at [1102, 356] on div "The Chophouse Click here to access the donor's store locator, donor program lin…" at bounding box center [624, 314] width 1003 height 545
drag, startPoint x: 1107, startPoint y: 335, endPoint x: 1104, endPoint y: 382, distance: 47.1
click at [1104, 382] on div "The Chophouse Click here to access the donor's store locator, donor program lin…" at bounding box center [624, 314] width 1003 height 545
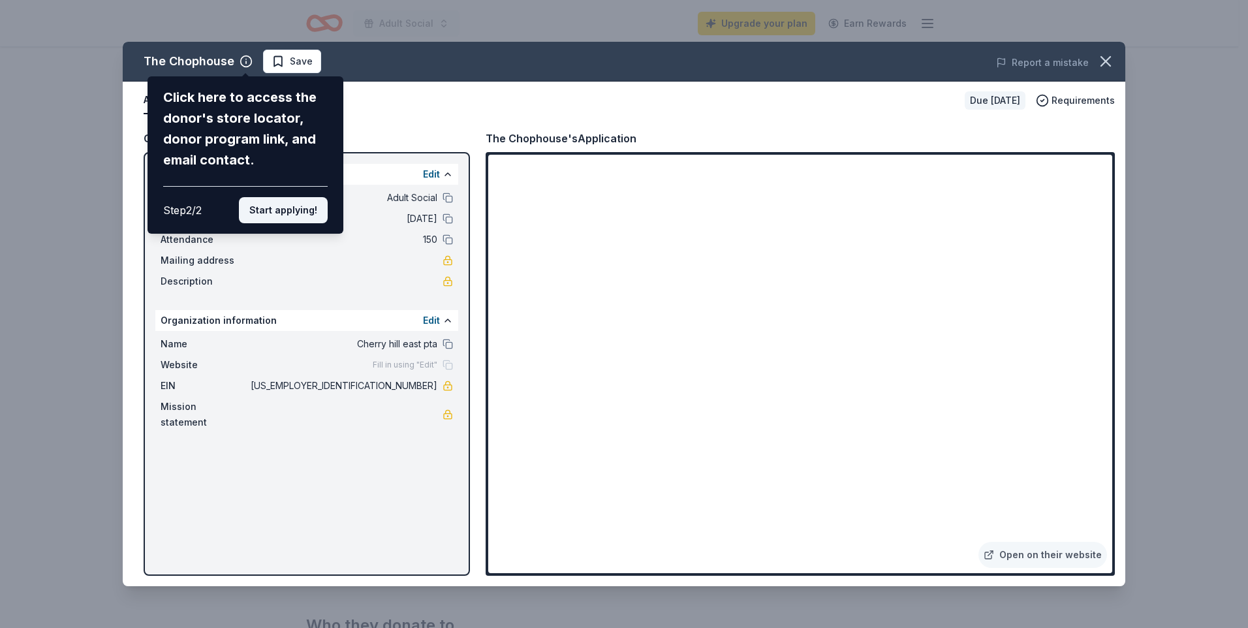
click at [280, 215] on button "Start applying!" at bounding box center [283, 210] width 89 height 26
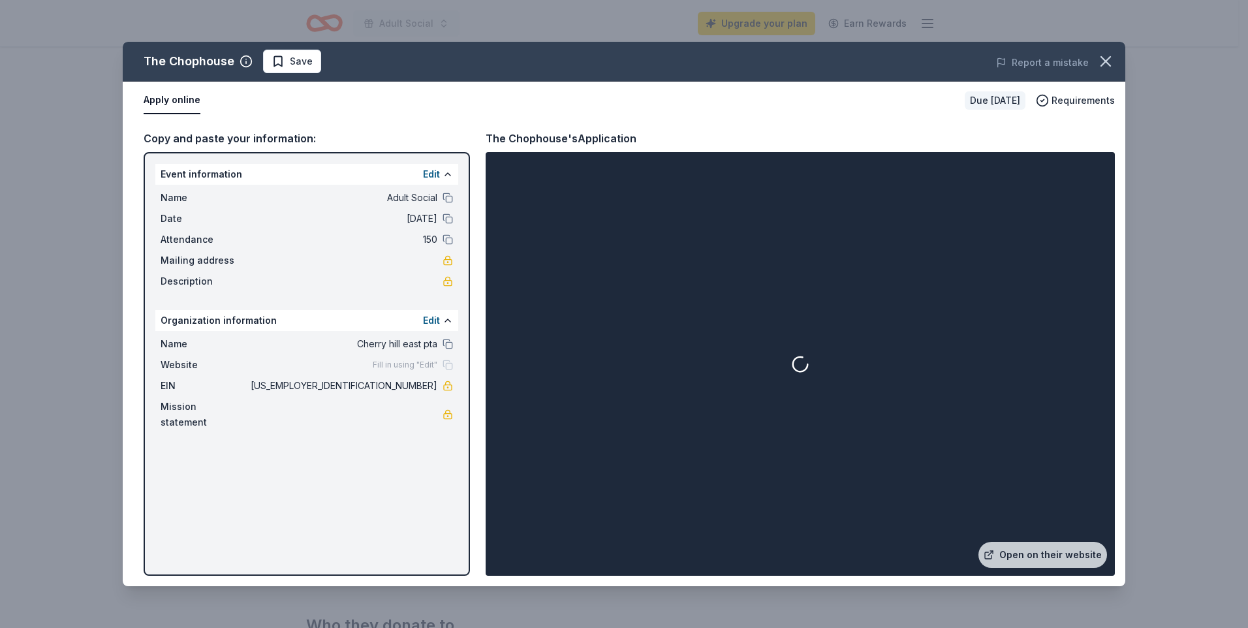
click at [794, 462] on div at bounding box center [800, 364] width 624 height 419
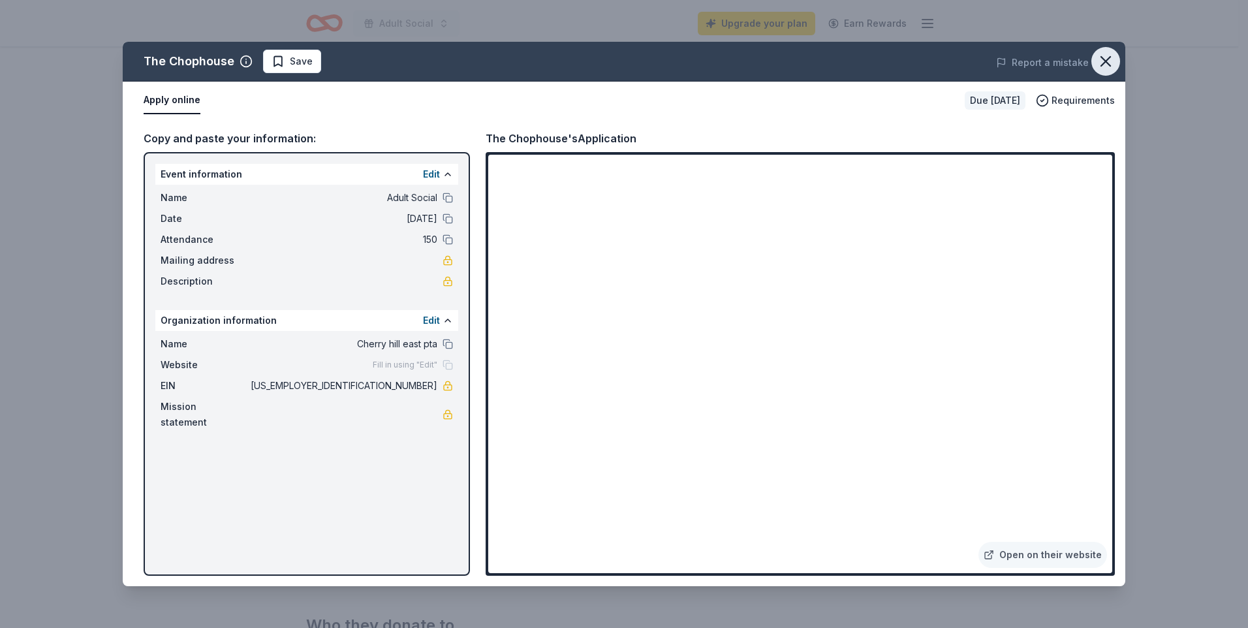
click at [1109, 58] on icon "button" at bounding box center [1106, 61] width 9 height 9
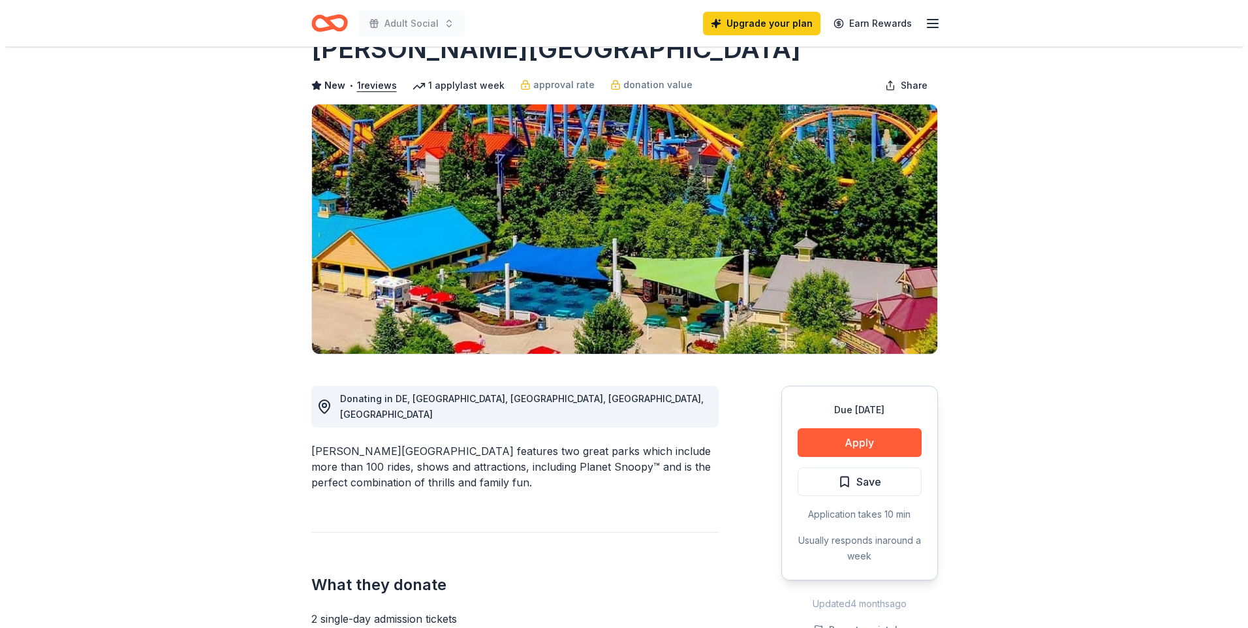
scroll to position [65, 0]
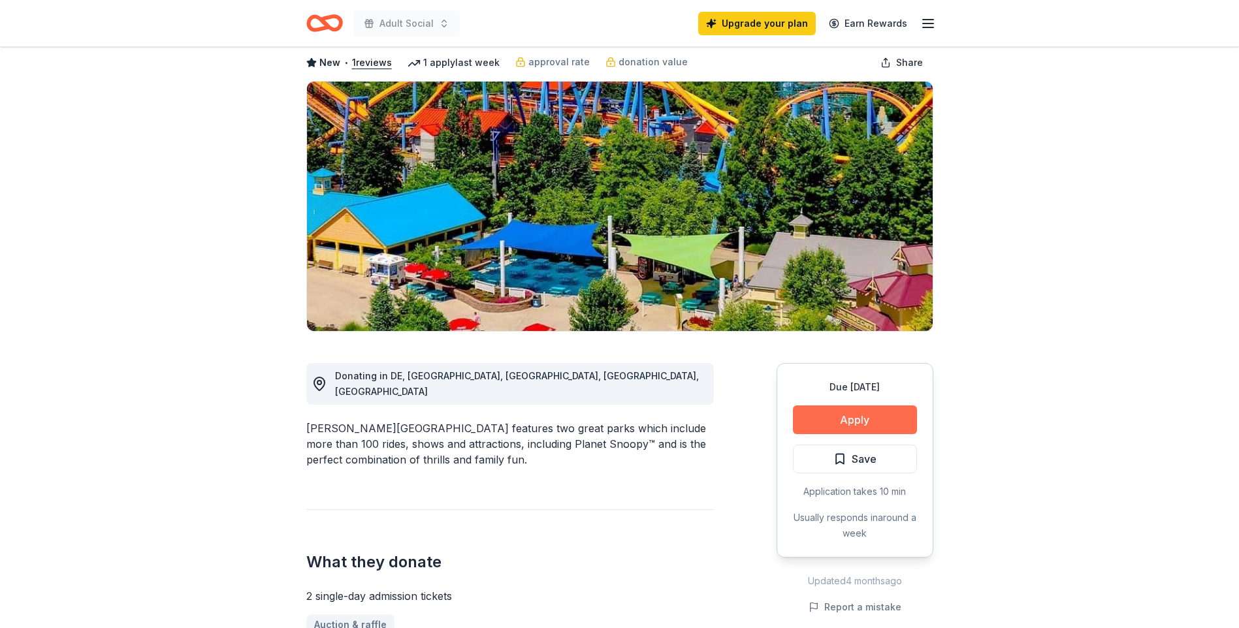
click at [872, 427] on button "Apply" at bounding box center [855, 419] width 124 height 29
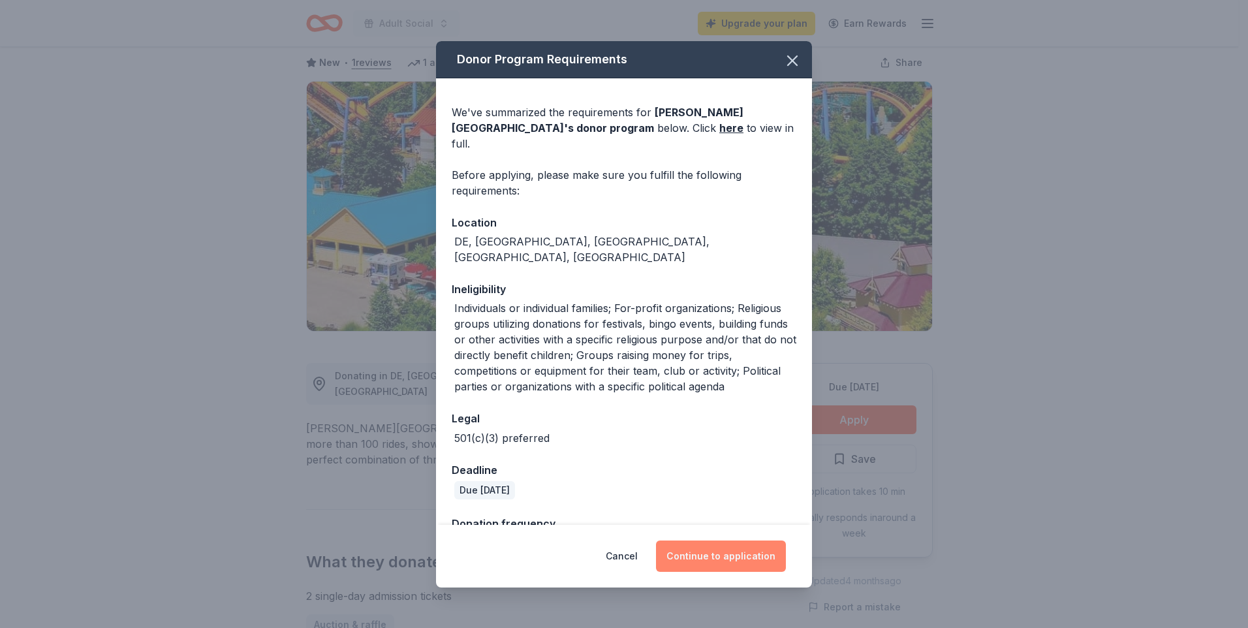
click at [705, 558] on button "Continue to application" at bounding box center [721, 556] width 130 height 31
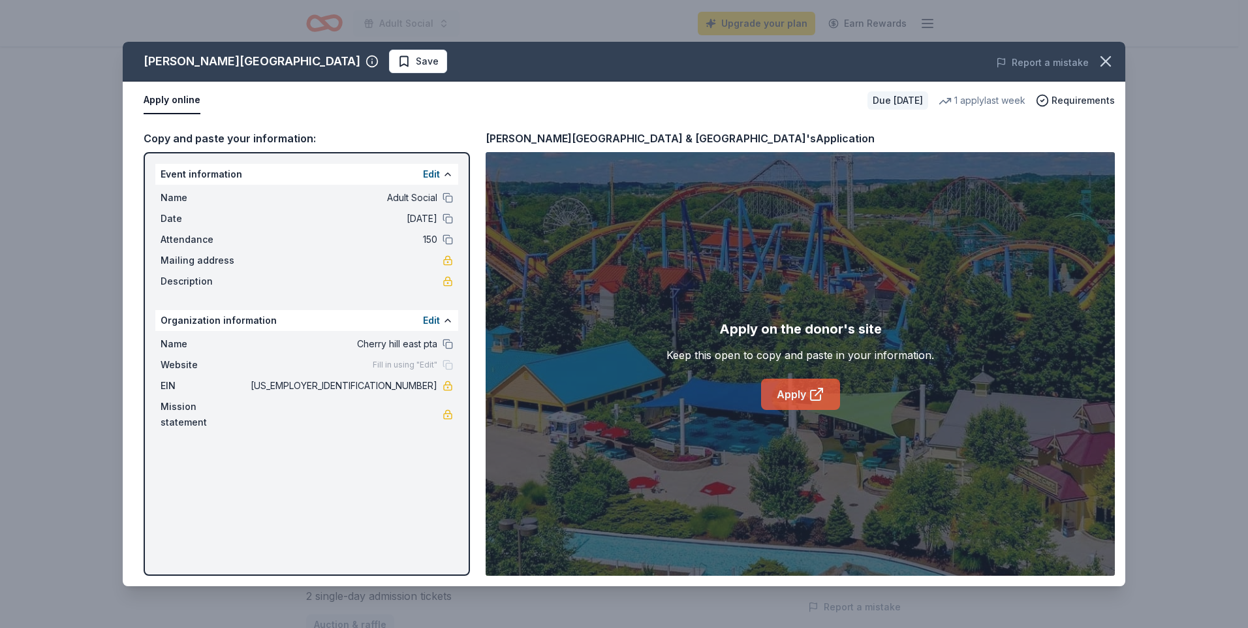
click at [805, 399] on link "Apply" at bounding box center [800, 394] width 79 height 31
